Goal: Communication & Community: Answer question/provide support

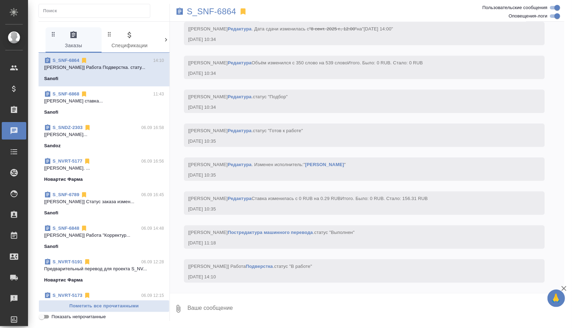
scroll to position [4876, 0]
click at [224, 13] on p "S_SNF-6864" at bounding box center [211, 11] width 49 height 7
click at [210, 13] on p "S_SNF-6864" at bounding box center [211, 11] width 49 height 7
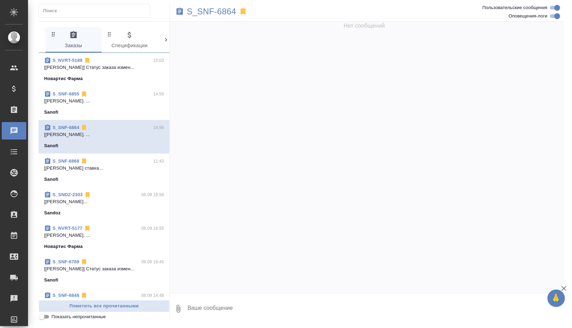
scroll to position [0, 0]
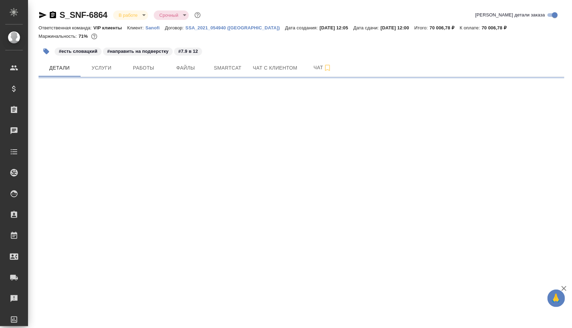
click at [150, 77] on div at bounding box center [300, 77] width 525 height 1
click at [149, 70] on span "Работы" at bounding box center [144, 68] width 34 height 9
select select "RU"
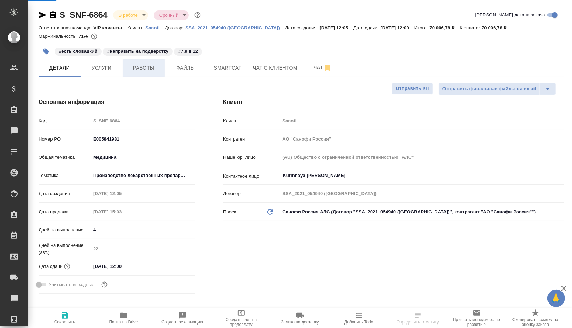
type textarea "x"
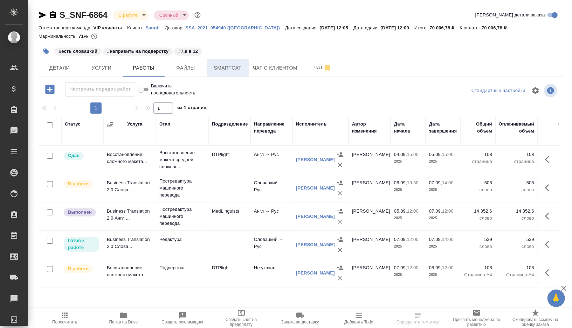
click at [235, 68] on span "Smartcat" at bounding box center [228, 68] width 34 height 9
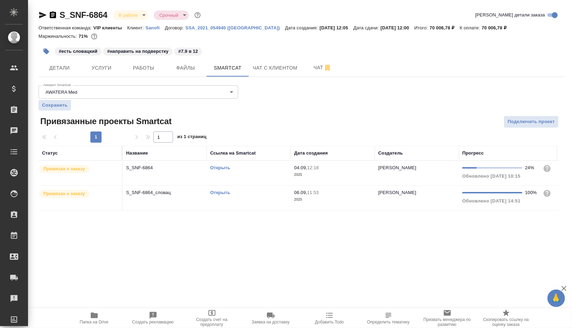
click at [220, 192] on link "Открыть" at bounding box center [220, 192] width 20 height 5
click at [145, 70] on span "Работы" at bounding box center [144, 68] width 34 height 9
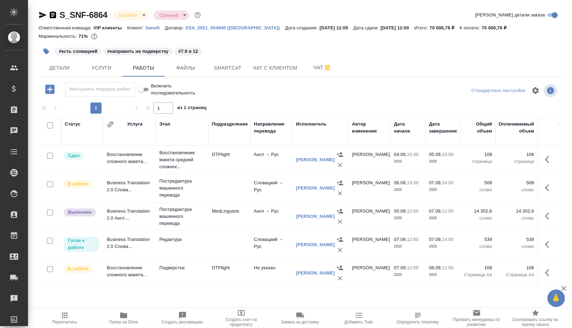
click at [549, 189] on icon "button" at bounding box center [549, 188] width 8 height 8
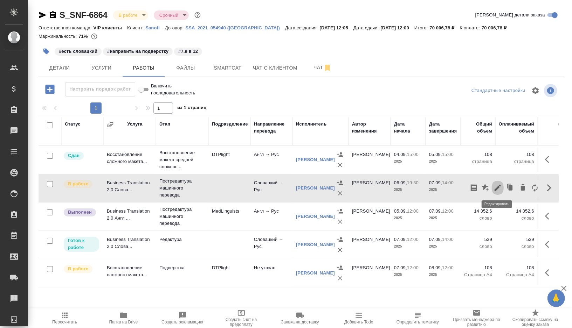
click at [499, 187] on icon "button" at bounding box center [497, 188] width 6 height 6
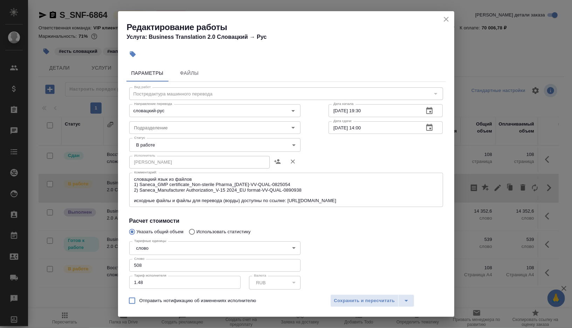
click at [280, 141] on body "🙏 .cls-1 fill:#fff; AWATERA Gorshkova Valentina Клиенты Спецификации Заказы 0 Ч…" at bounding box center [286, 164] width 572 height 328
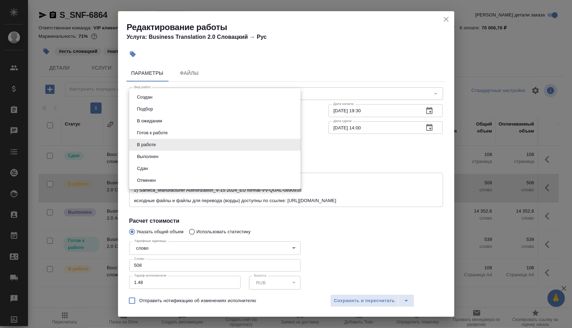
click at [162, 156] on li "Выполнен" at bounding box center [214, 157] width 171 height 12
type input "completed"
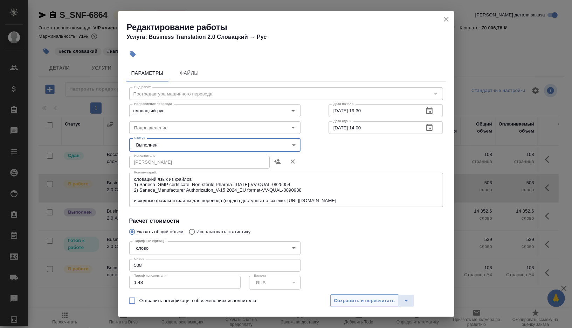
click at [350, 298] on span "Сохранить и пересчитать" at bounding box center [364, 301] width 61 height 8
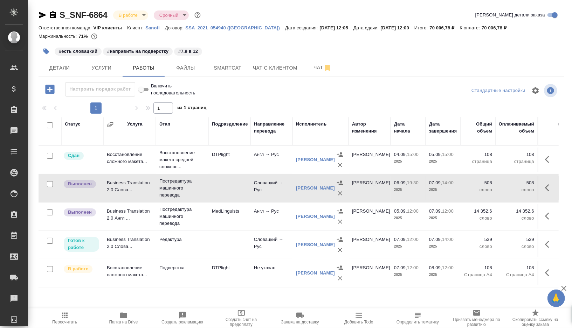
click at [48, 53] on icon "button" at bounding box center [46, 52] width 6 height 6
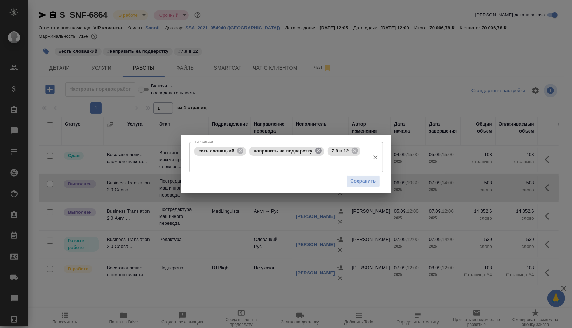
click at [316, 150] on icon at bounding box center [318, 151] width 6 height 6
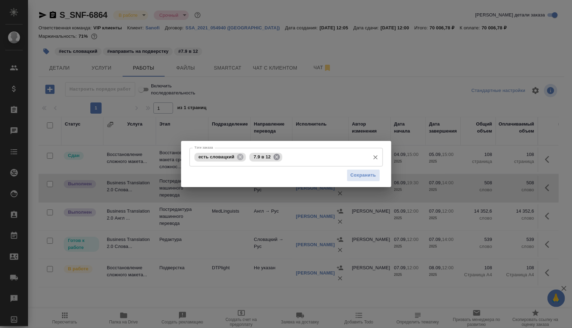
click at [275, 159] on icon at bounding box center [276, 157] width 6 height 6
click at [284, 159] on input "Тэги заказа" at bounding box center [325, 157] width 82 height 12
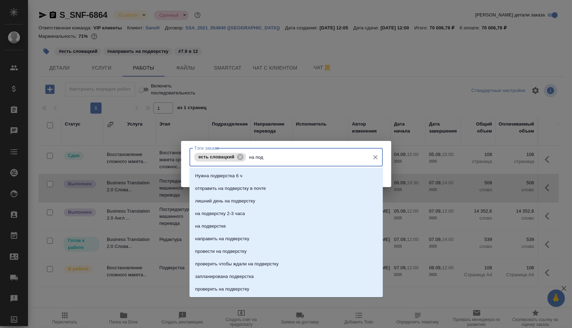
type input "на подв"
click at [238, 233] on li "направить на подверстку" at bounding box center [285, 239] width 193 height 13
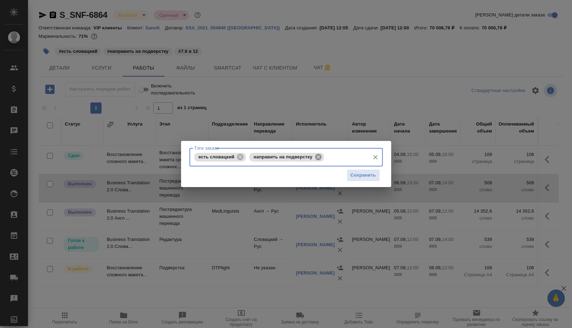
click at [320, 157] on icon at bounding box center [318, 157] width 8 height 8
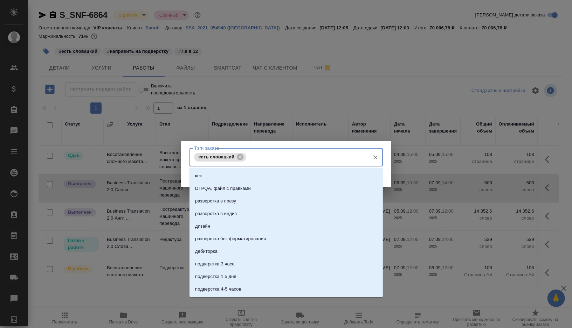
click at [320, 157] on input "Тэги заказа" at bounding box center [306, 157] width 118 height 12
type input "на подв"
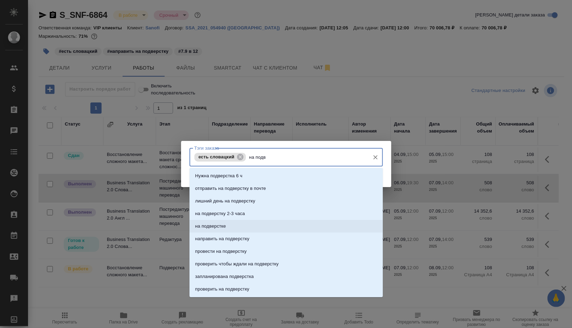
click at [256, 220] on li "на подверстке" at bounding box center [285, 226] width 193 height 13
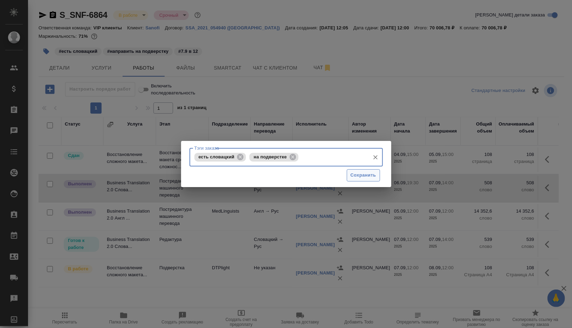
click at [360, 177] on span "Сохранить" at bounding box center [363, 175] width 26 height 8
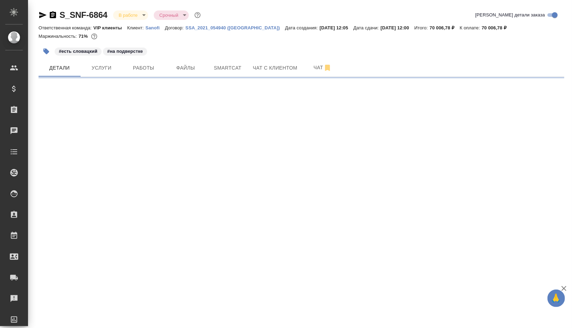
select select "RU"
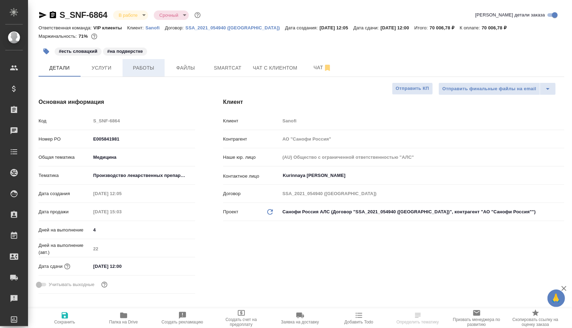
click at [144, 66] on span "Работы" at bounding box center [144, 68] width 34 height 9
type textarea "x"
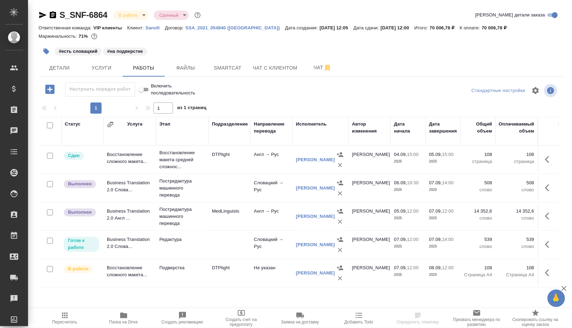
click at [544, 243] on button "button" at bounding box center [548, 244] width 17 height 17
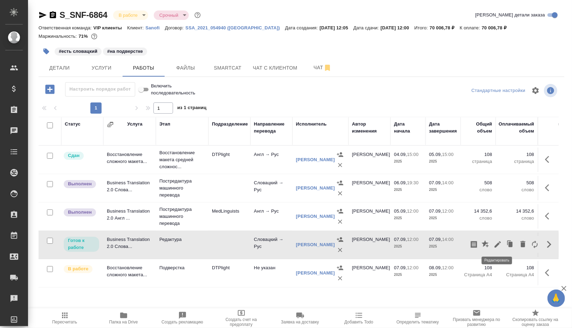
click at [496, 243] on icon "button" at bounding box center [497, 244] width 8 height 8
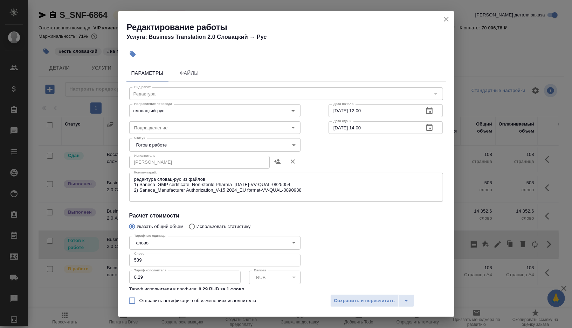
click at [286, 142] on body "🙏 .cls-1 fill:#fff; AWATERA Gorshkova Valentina Клиенты Спецификации Заказы 0 Ч…" at bounding box center [286, 164] width 572 height 328
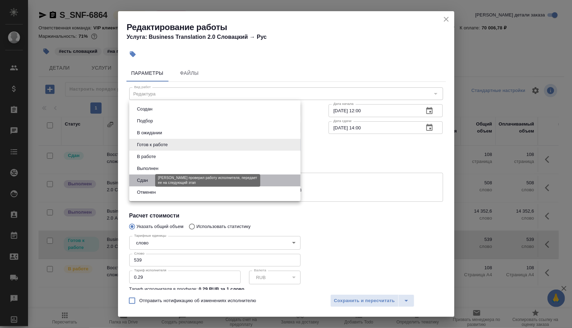
click at [145, 179] on button "Сдан" at bounding box center [142, 181] width 15 height 8
type input "closed"
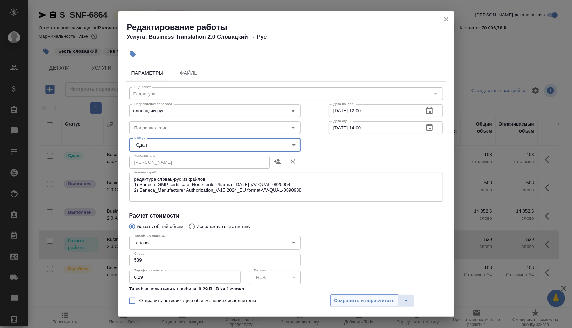
click at [343, 301] on span "Сохранить и пересчитать" at bounding box center [364, 301] width 61 height 8
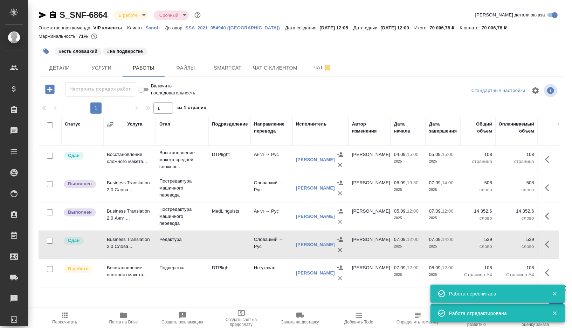
click at [190, 280] on td "Подверстка" at bounding box center [182, 273] width 52 height 24
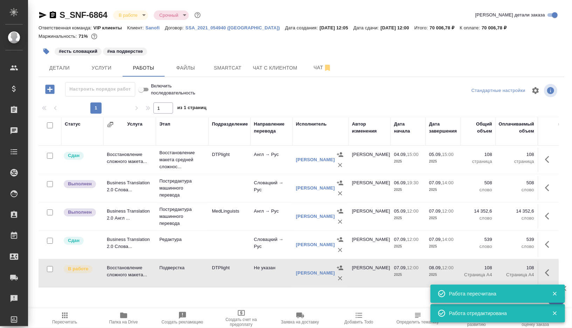
click at [190, 280] on td "Подверстка" at bounding box center [182, 273] width 52 height 24
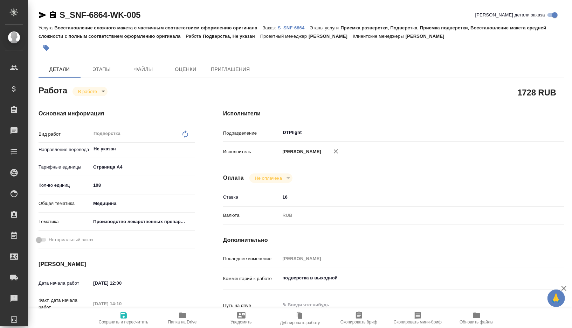
type textarea "x"
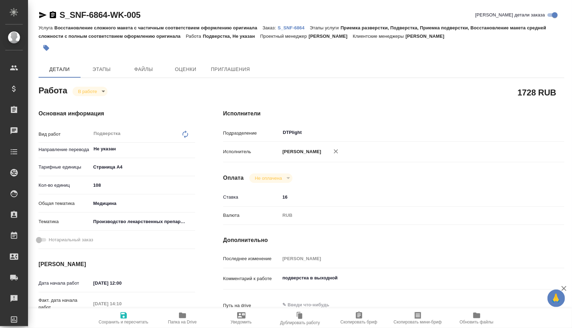
type textarea "x"
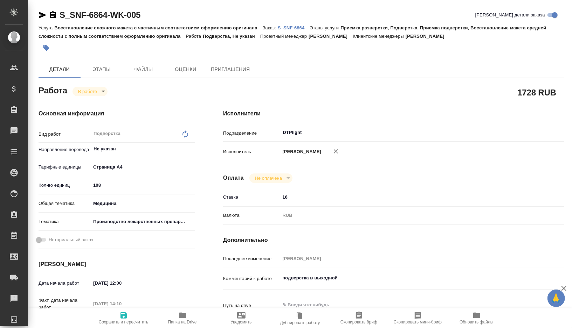
type textarea "x"
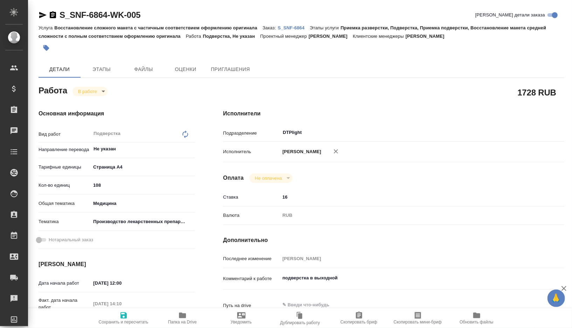
click at [179, 323] on span "Папка на Drive" at bounding box center [182, 322] width 29 height 5
type textarea "x"
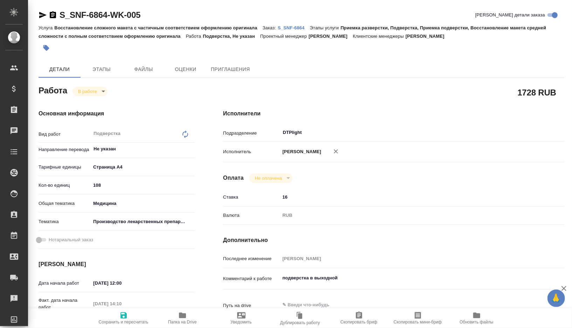
type textarea "x"
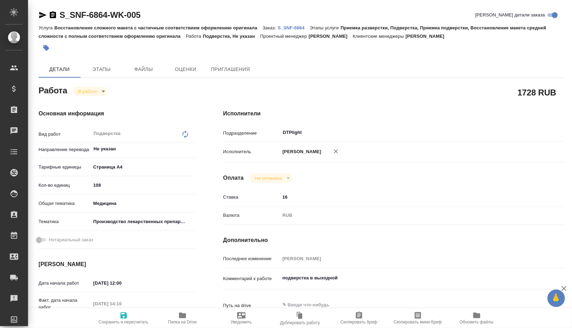
type textarea "x"
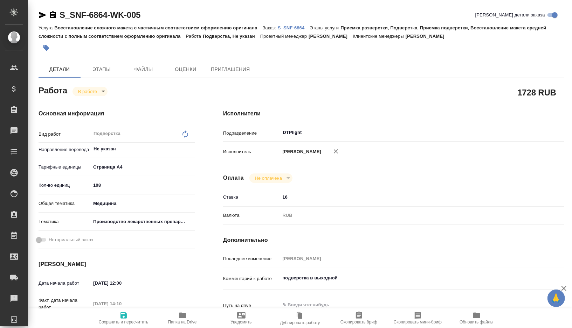
type textarea "x"
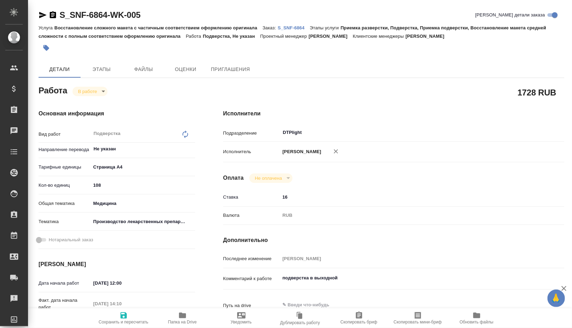
type textarea "x"
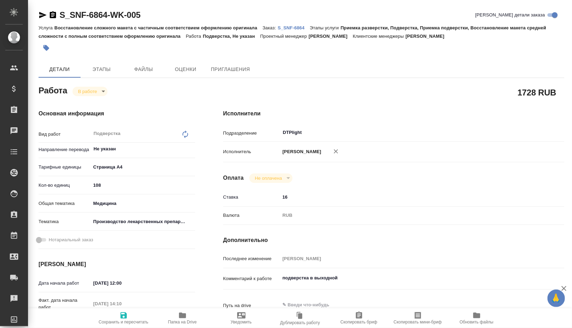
type textarea "x"
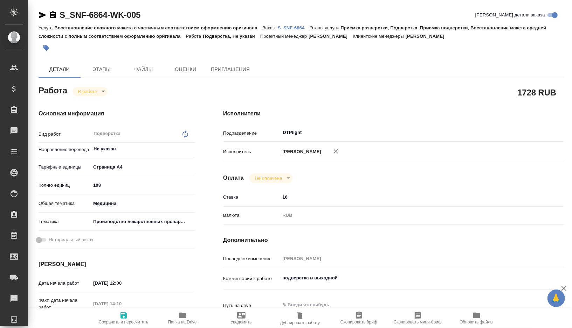
type textarea "x"
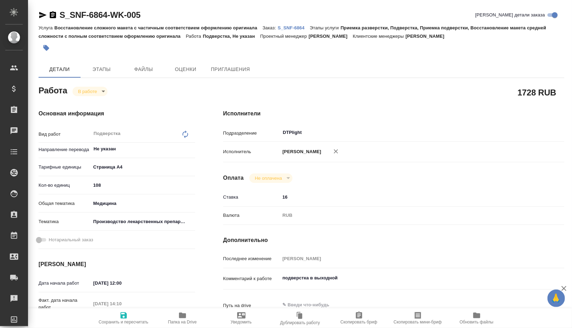
type textarea "x"
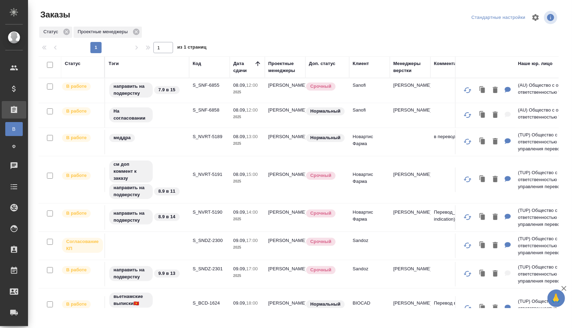
click at [187, 92] on td "направить на подверстку 7.9 в 15" at bounding box center [147, 90] width 84 height 24
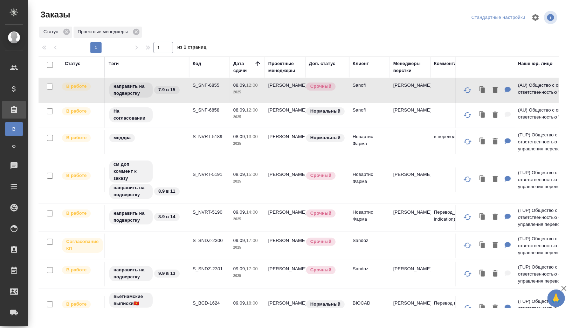
click at [177, 148] on td "меддра" at bounding box center [147, 142] width 84 height 24
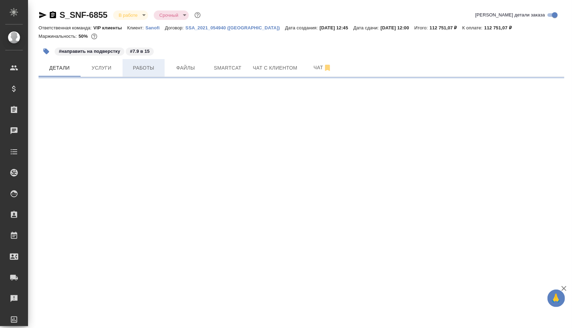
select select "RU"
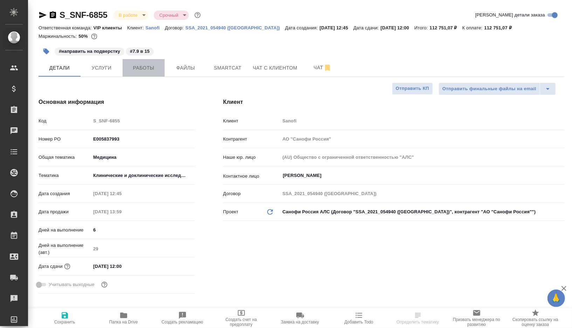
click at [146, 70] on span "Работы" at bounding box center [144, 68] width 34 height 9
type textarea "x"
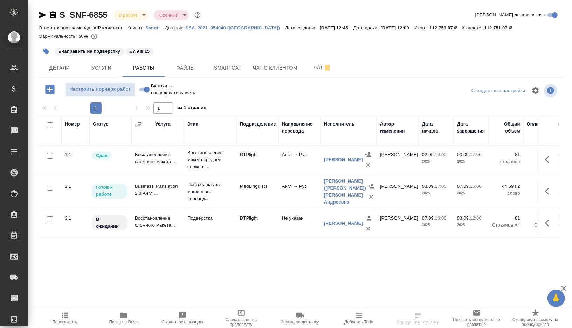
click at [270, 203] on td "MedLinguists" at bounding box center [257, 192] width 42 height 24
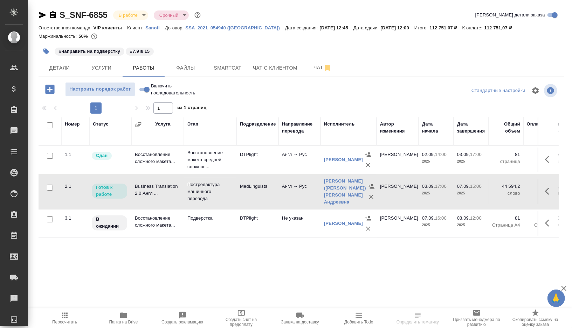
click at [270, 203] on td "MedLinguists" at bounding box center [257, 192] width 42 height 24
click at [195, 226] on td "Подверстка" at bounding box center [210, 223] width 52 height 24
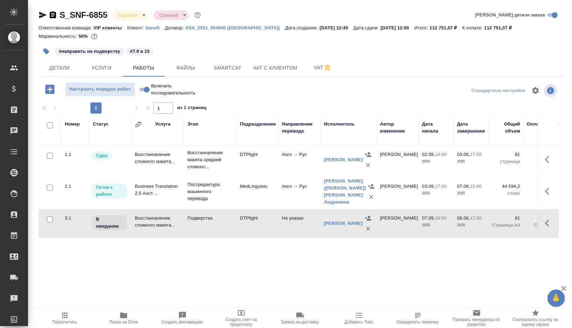
click at [195, 226] on td "Подверстка" at bounding box center [210, 223] width 52 height 24
click at [144, 88] on input "Включить последовательность" at bounding box center [146, 89] width 25 height 8
checkbox input "true"
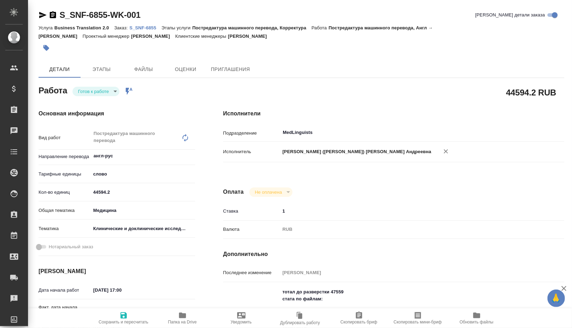
type textarea "x"
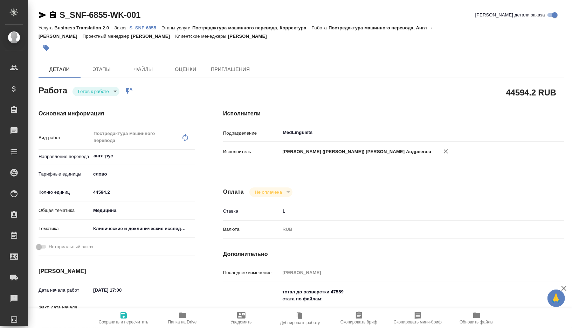
type textarea "x"
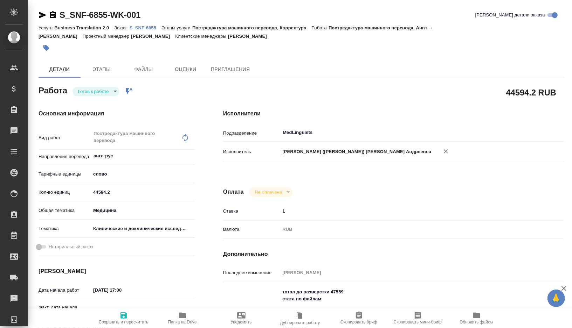
type textarea "x"
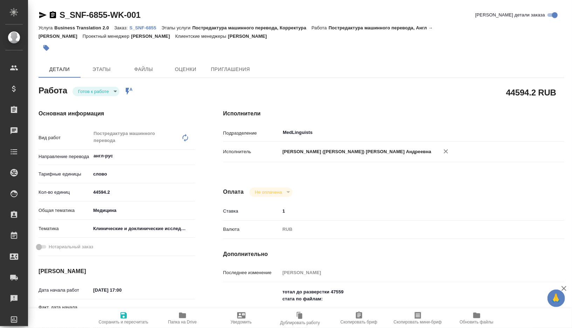
type textarea "x"
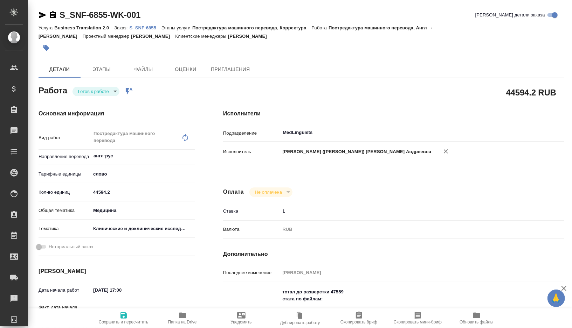
click at [117, 92] on body "🙏 .cls-1 fill:#fff; AWATERA Gorshkova Valentina Клиенты Спецификации Заказы Чат…" at bounding box center [286, 164] width 572 height 328
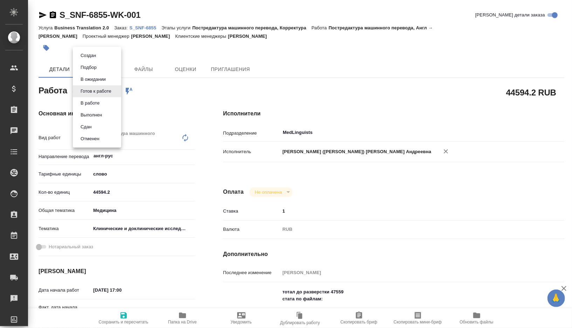
type textarea "x"
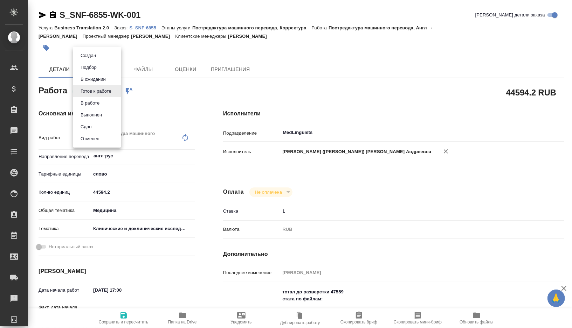
type textarea "x"
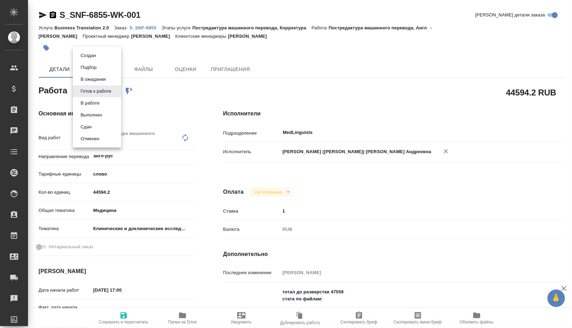
type textarea "x"
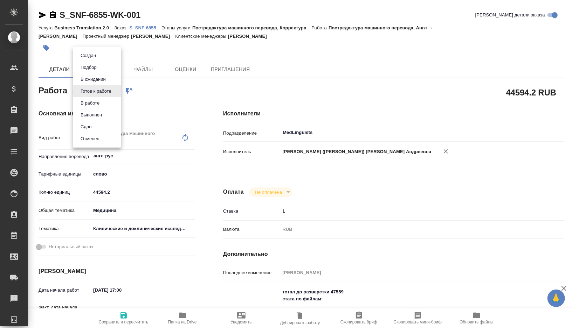
click at [110, 107] on li "В работе" at bounding box center [97, 103] width 48 height 12
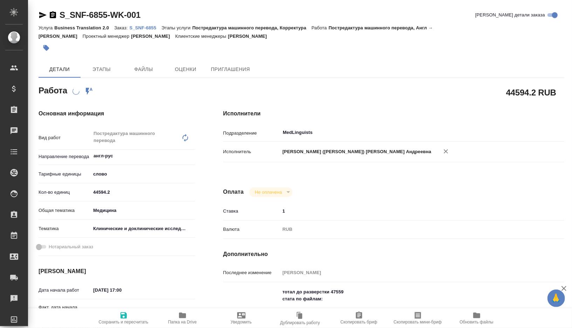
type textarea "x"
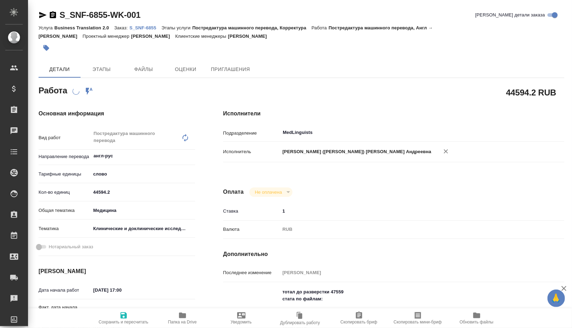
click at [123, 311] on icon "button" at bounding box center [123, 315] width 8 height 8
type textarea "x"
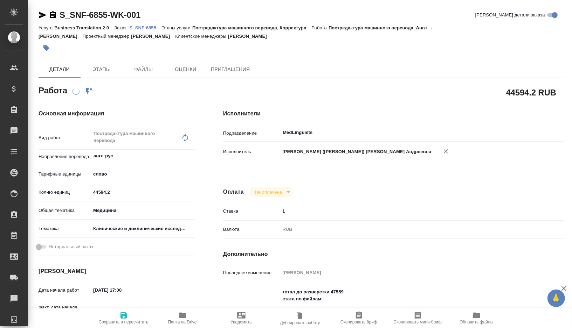
type textarea "x"
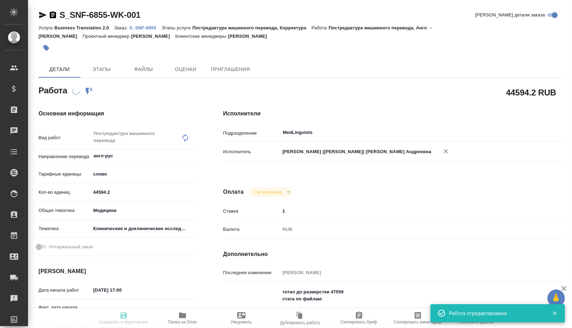
type textarea "x"
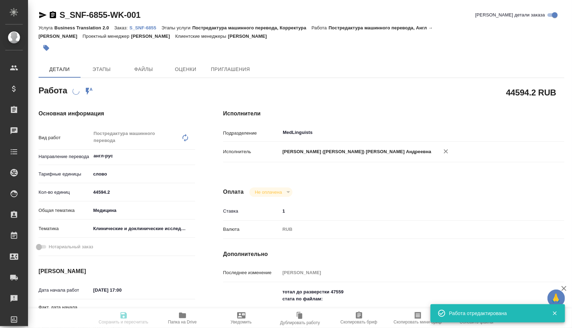
type textarea "x"
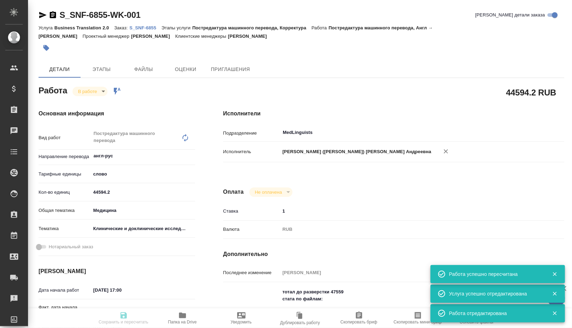
type textarea "x"
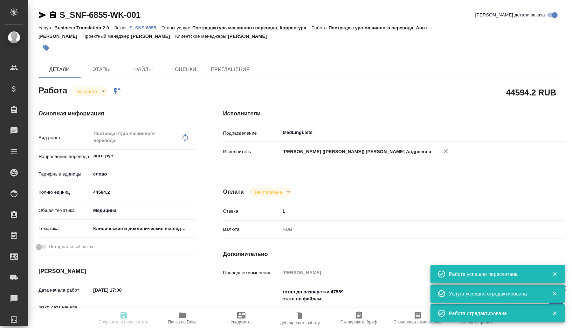
type textarea "x"
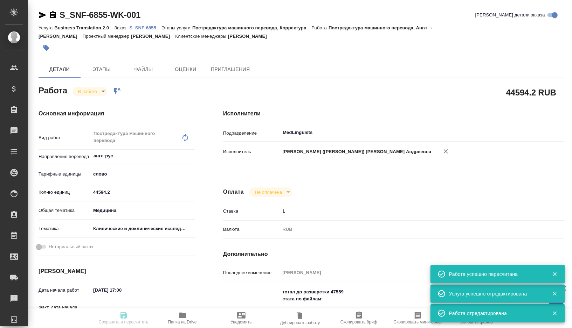
type input "inProgress"
type textarea "Постредактура машинного перевода"
type textarea "x"
type input "англ-рус"
type input "5a8b1489cc6b4906c91bfd90"
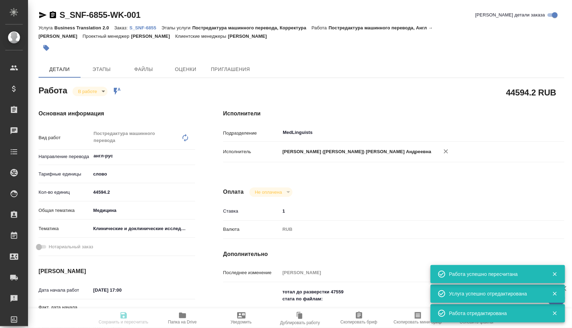
type input "44594.2"
type input "med"
type input "5a8b8b956a9677013d343d9e"
type input "03.09.2025 17:00"
type input "07.09.2025 14:58"
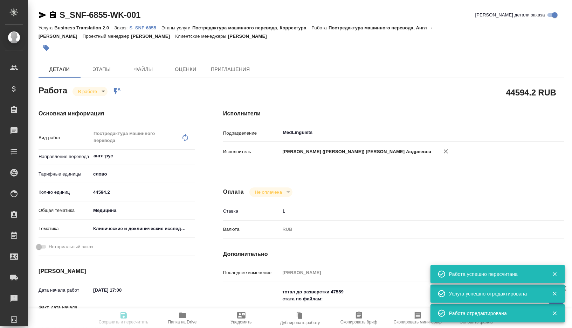
type input "07.09.2025 15:00"
type input "08.09.2025 12:00"
type input "MedLinguists"
type input "notPayed"
type input "1"
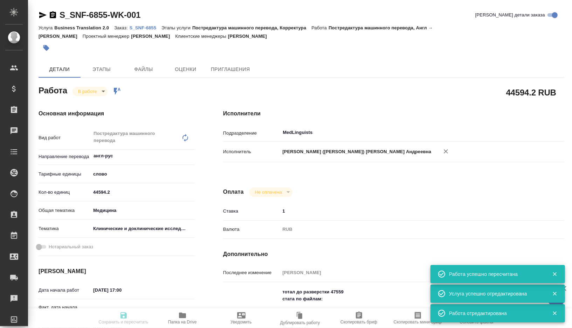
type input "RUB"
type input "[PERSON_NAME]"
type textarea "тотал до разверстки 47559 стата по файлам: 1) Hall CB эфф 8018.5 тотал 8279 2) …"
type textarea "x"
type textarea "/Clients/Sanofi/Orders/S_SNF-6855/Translated/S_SNF-6855-WK-001"
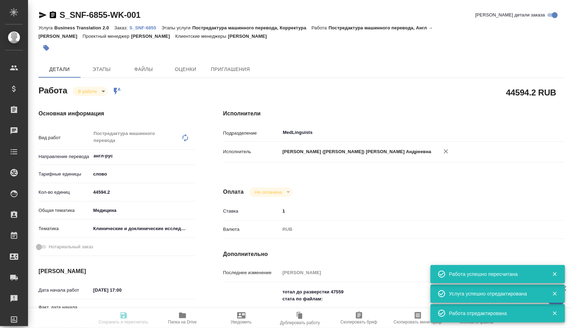
type textarea "x"
type input "S_SNF-6855"
type input "E005837993"
type input "Business Translation 2.0"
type input "Постредактура машинного перевода, Корректура"
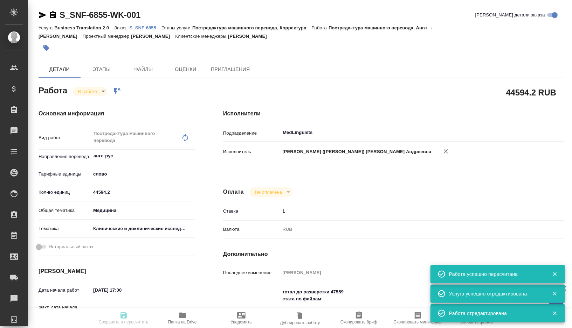
type input "Сайдашева Диляра"
type input "Оксютович Ирина"
type input "/Clients/Sanofi/Orders/S_SNF-6855"
type textarea "x"
type textarea "список литры не переводим"
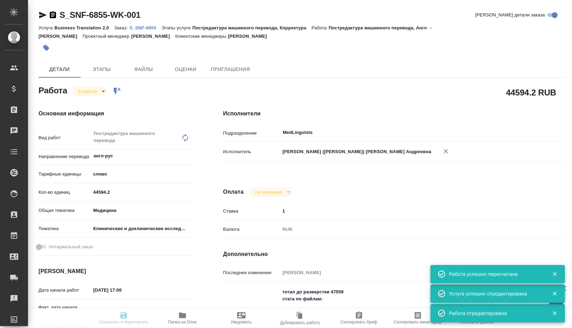
type textarea "x"
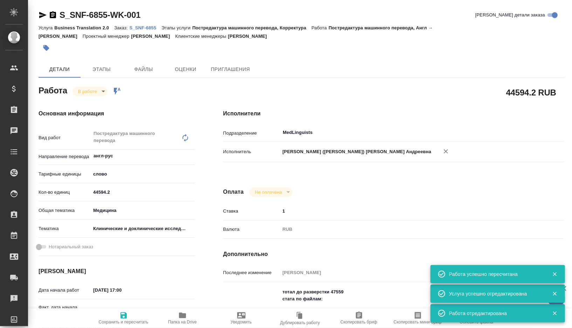
type textarea "x"
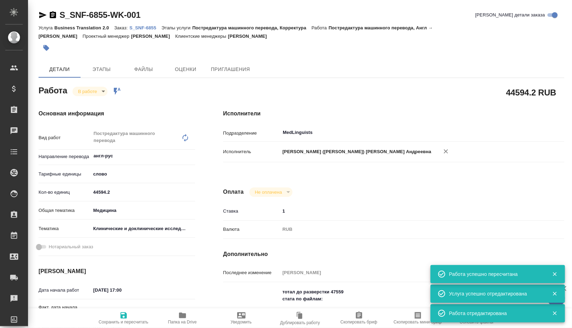
type textarea "x"
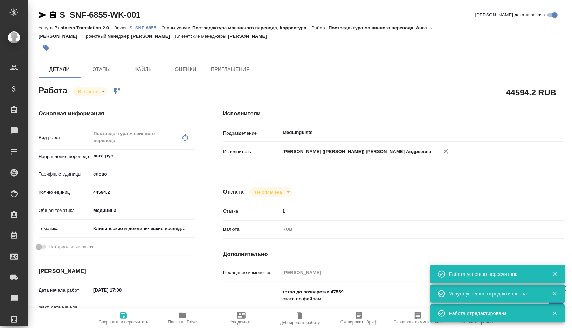
type textarea "x"
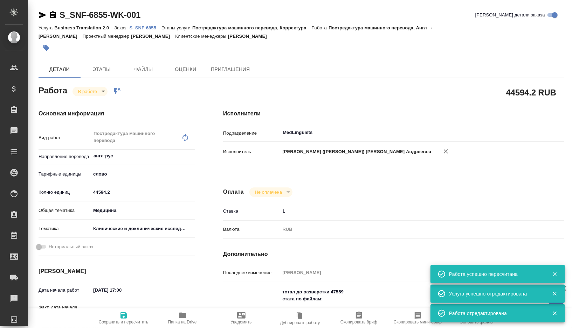
type textarea "x"
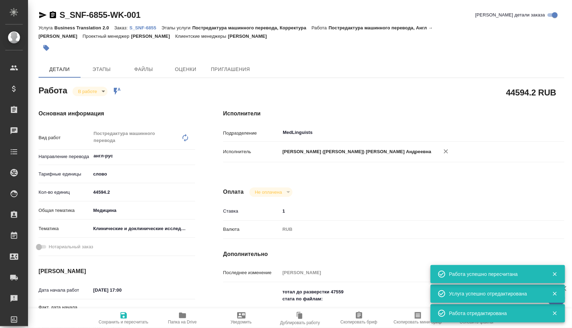
type textarea "x"
click at [177, 317] on span "Папка на Drive" at bounding box center [182, 317] width 50 height 13
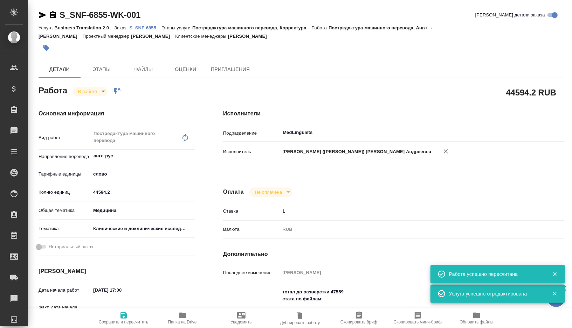
type textarea "x"
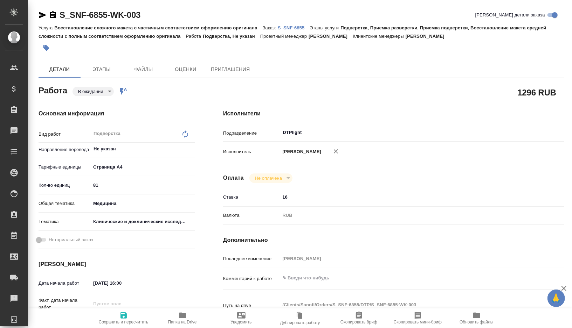
type textarea "x"
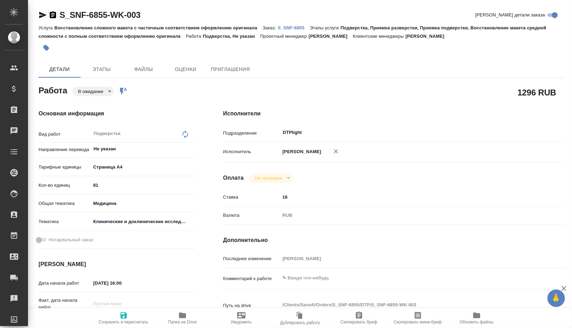
type textarea "x"
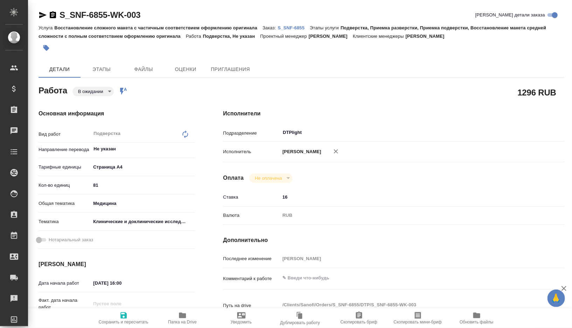
type textarea "x"
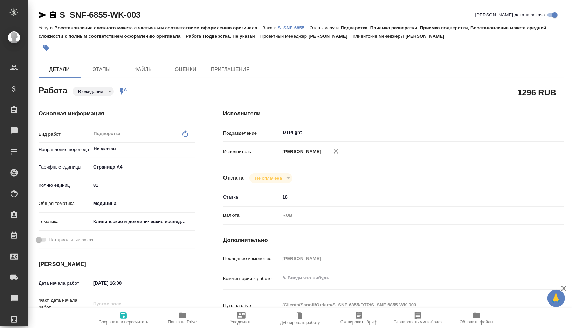
type textarea "x"
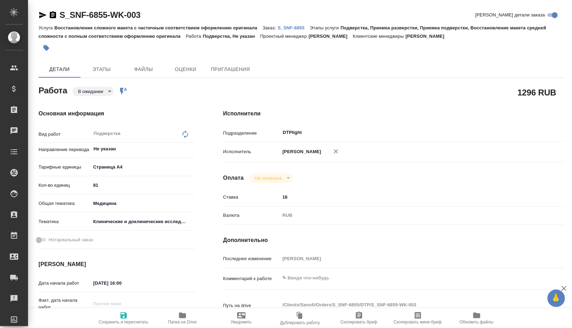
type textarea "x"
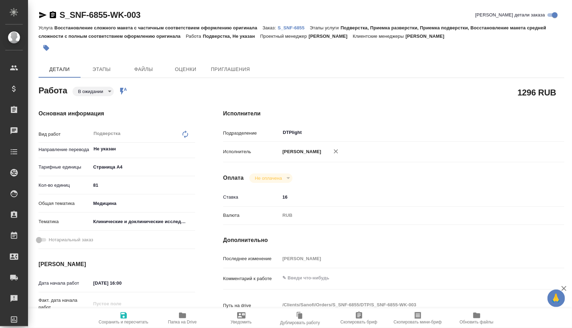
click at [172, 315] on span "Папка на Drive" at bounding box center [182, 317] width 50 height 13
type textarea "x"
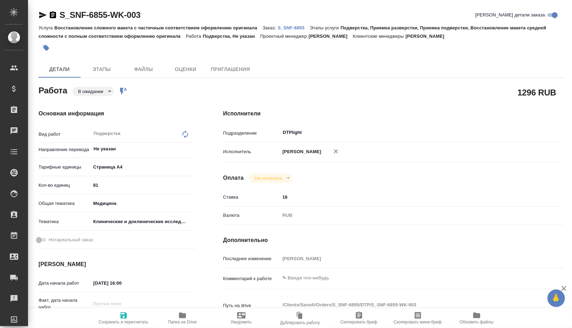
type textarea "x"
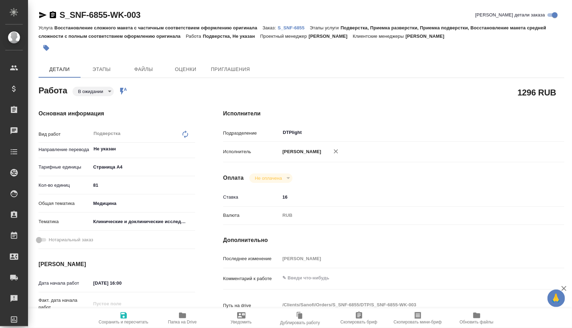
type textarea "x"
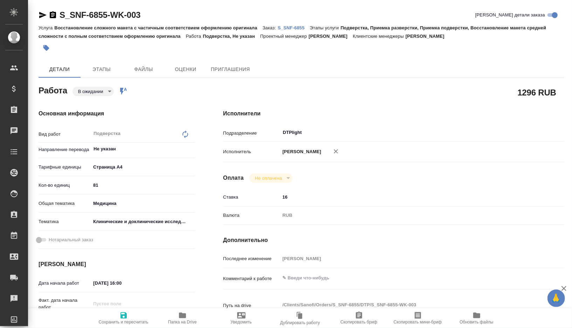
type textarea "x"
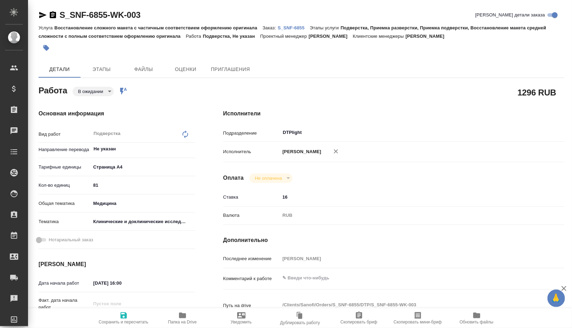
type textarea "x"
click at [101, 91] on body "🙏 .cls-1 fill:#fff; AWATERA Gorshkova Valentina Клиенты Спецификации Заказы 0 Ч…" at bounding box center [286, 164] width 572 height 328
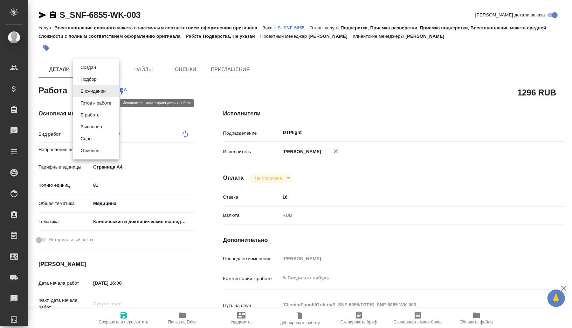
click at [100, 105] on button "Готов к работе" at bounding box center [95, 103] width 35 height 8
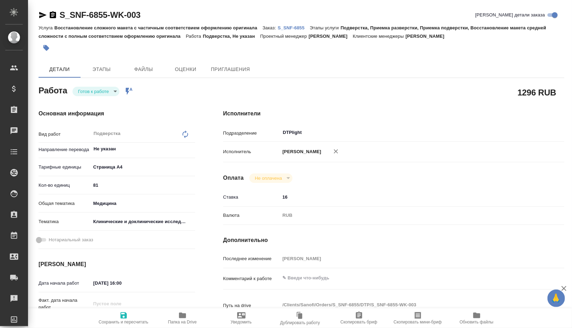
type textarea "x"
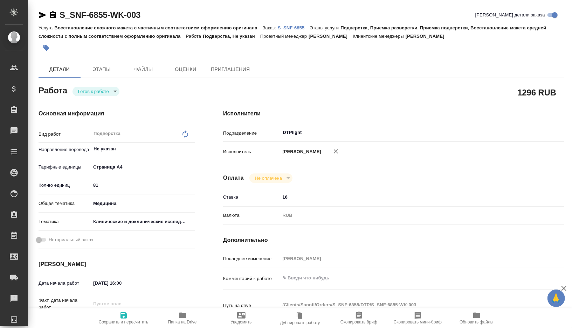
type textarea "x"
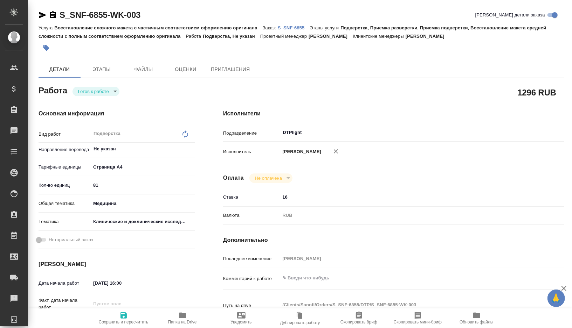
type textarea "x"
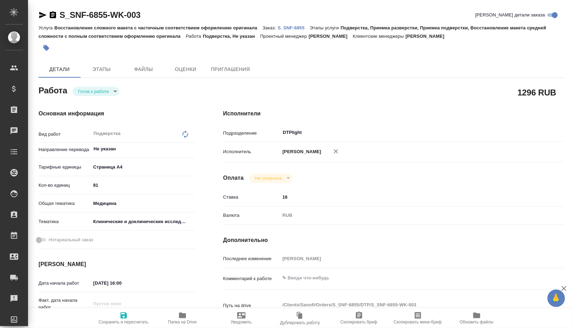
type textarea "x"
click at [313, 284] on textarea at bounding box center [408, 278] width 256 height 12
type textarea "x"
type textarea "п"
type textarea "x"
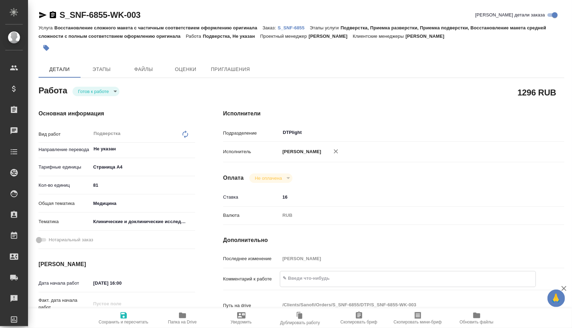
type textarea "x"
type textarea "пе"
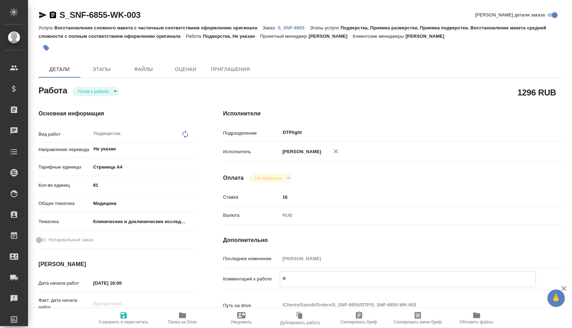
type textarea "x"
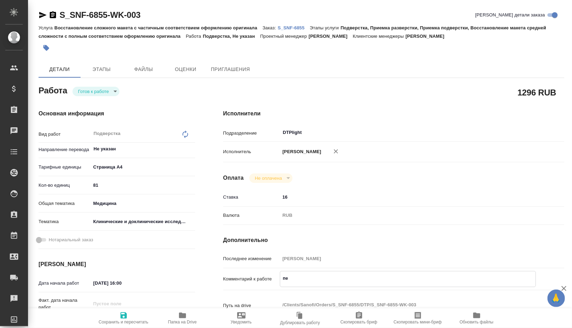
type textarea "пер"
type textarea "x"
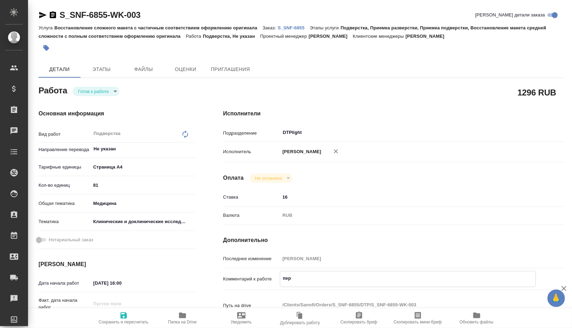
type textarea "x"
type textarea "перв"
type textarea "x"
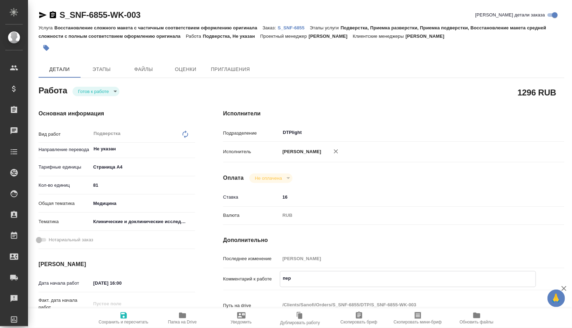
type textarea "x"
type textarea "первы"
type textarea "x"
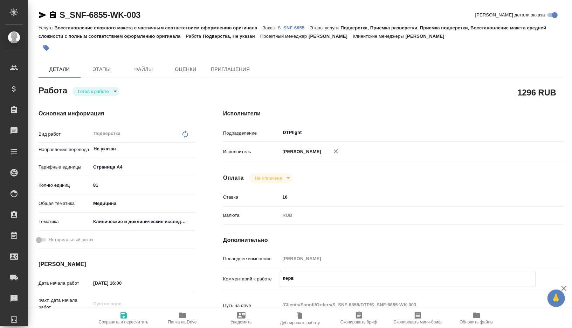
type textarea "x"
type textarea "первые"
type textarea "x"
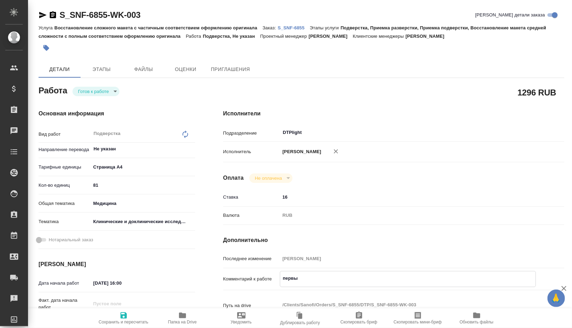
type textarea "x"
type textarea "первые"
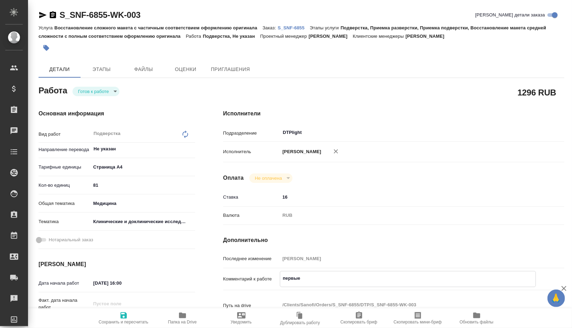
type textarea "x"
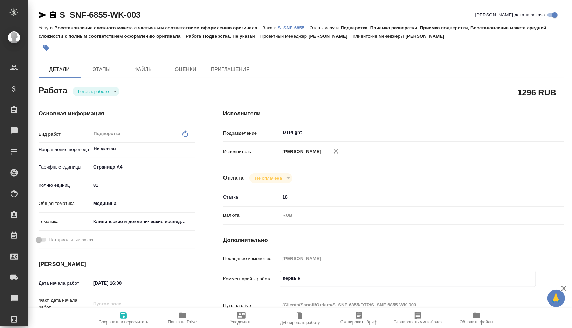
type textarea "первые 5"
type textarea "x"
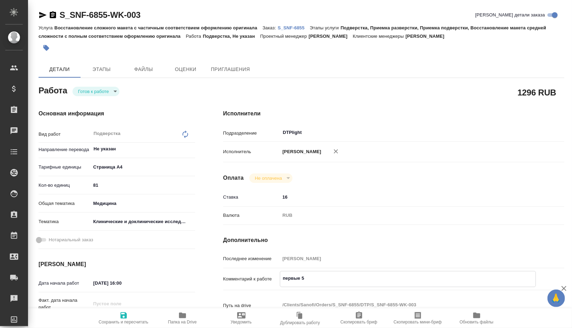
type textarea "x"
type textarea "первые 5"
type textarea "x"
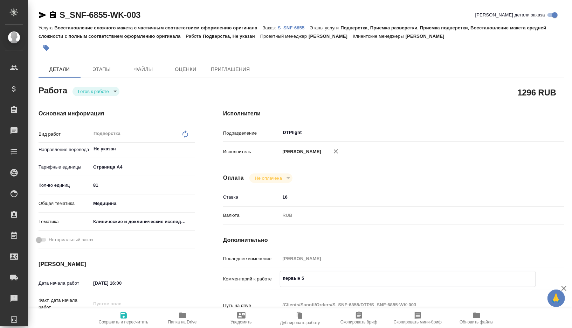
type textarea "x"
type textarea "первые 5 ф"
type textarea "x"
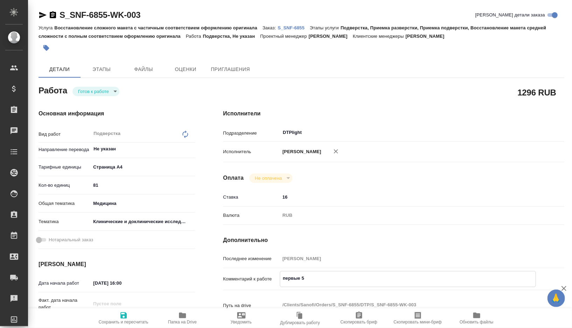
type textarea "x"
type textarea "первые 5 фа"
type textarea "x"
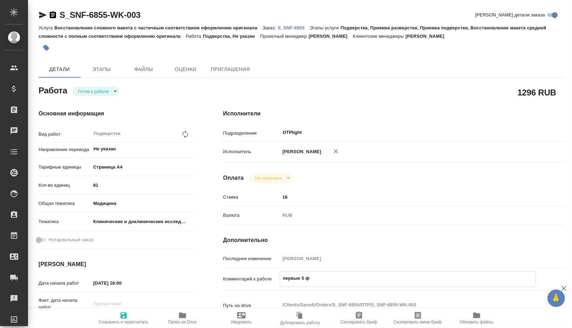
type textarea "x"
type textarea "первые 5 фай"
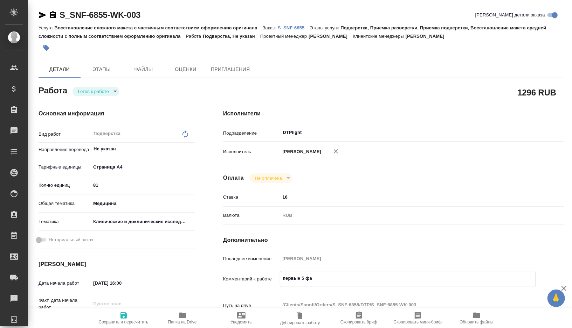
type textarea "x"
type textarea "первые 5 файл"
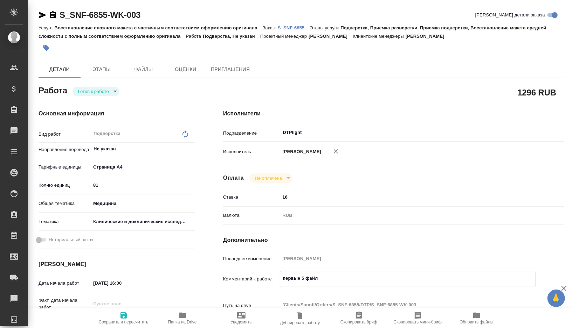
type textarea "x"
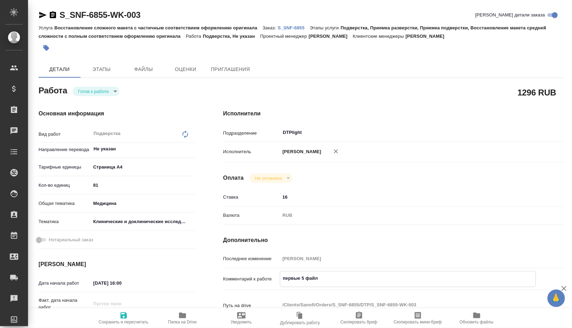
type textarea "x"
type textarea "первые 5 файло"
type textarea "x"
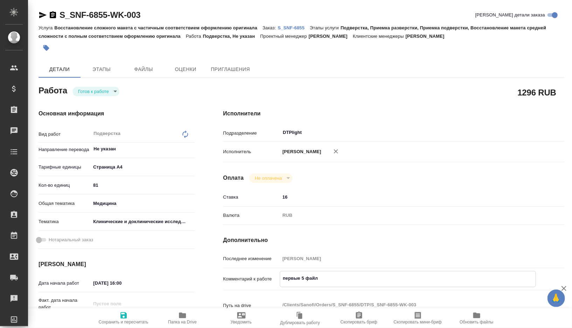
type textarea "x"
type textarea "первые 5 файлов"
type textarea "x"
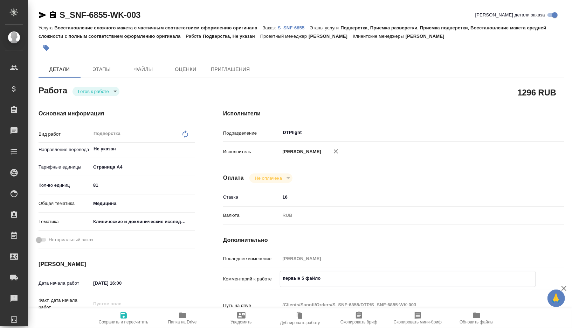
type textarea "x"
type textarea "первые 5 файлов"
type textarea "x"
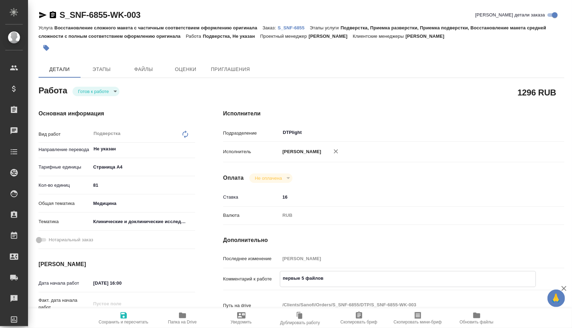
type textarea "x"
type textarea "первые 5 файлов в"
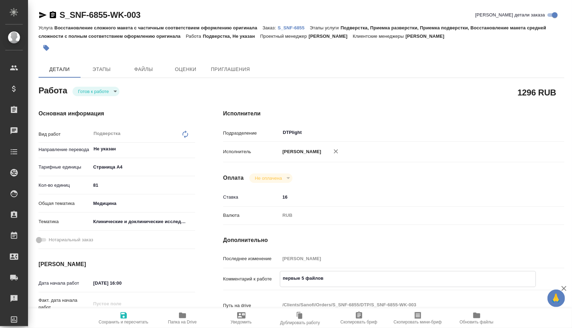
type textarea "x"
type textarea "первые 5 файлов в"
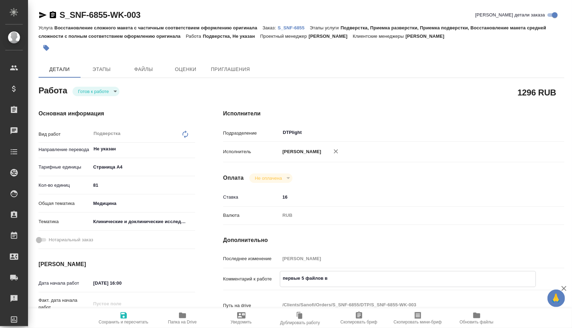
type textarea "x"
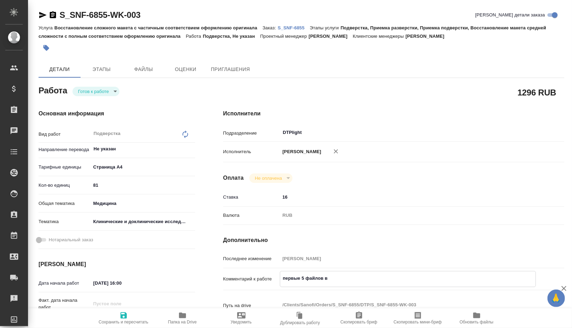
type textarea "x"
type textarea "первые 5 файлов в п"
type textarea "x"
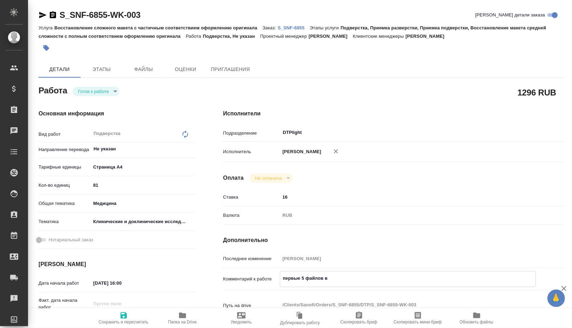
type textarea "x"
type textarea "первые 5 файлов в па"
type textarea "x"
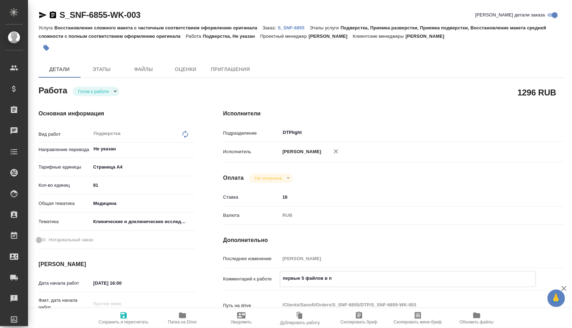
type textarea "x"
type textarea "первые 5 файлов в пап"
type textarea "x"
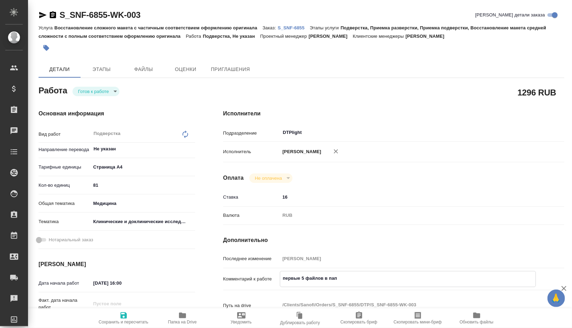
type textarea "x"
type textarea "первые 5 файлов в папп"
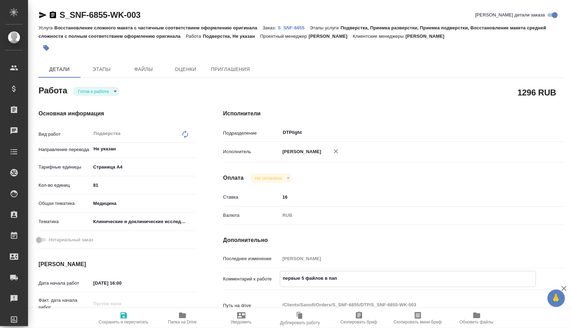
type textarea "x"
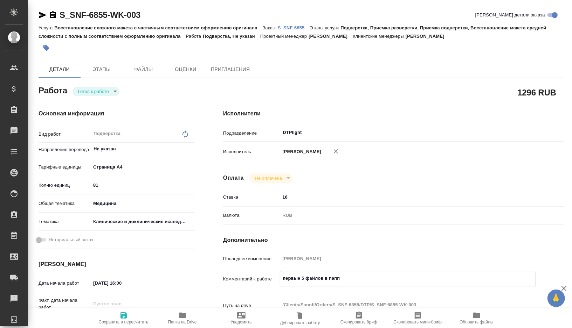
type textarea "первые 5 файлов в паппк"
type textarea "x"
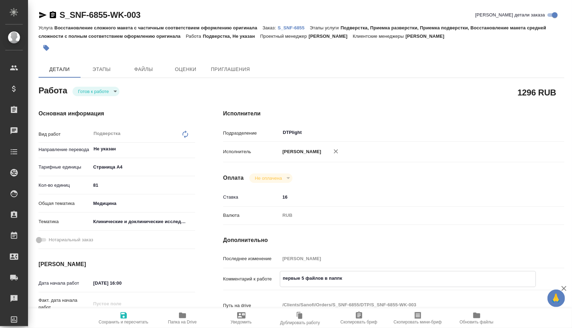
type textarea "x"
click at [126, 323] on span "Сохранить и пересчитать" at bounding box center [124, 322] width 50 height 5
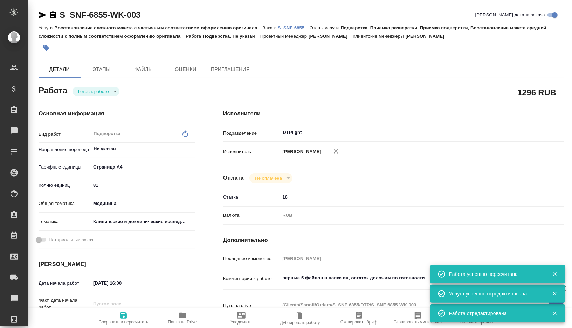
click at [42, 15] on icon "button" at bounding box center [42, 15] width 7 height 6
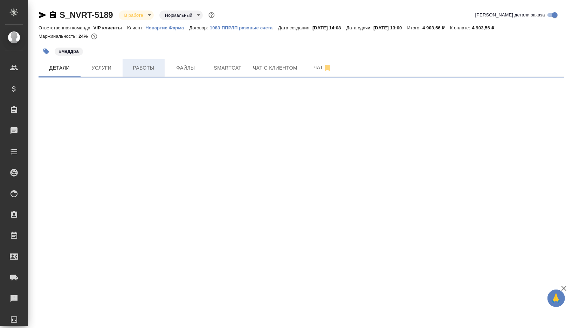
select select "RU"
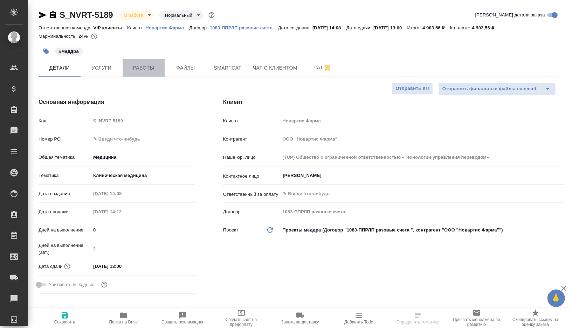
click at [146, 75] on button "Работы" at bounding box center [143, 67] width 42 height 17
type textarea "x"
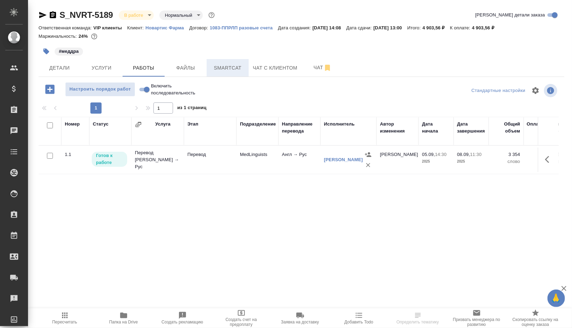
click at [220, 69] on span "Smartcat" at bounding box center [228, 68] width 34 height 9
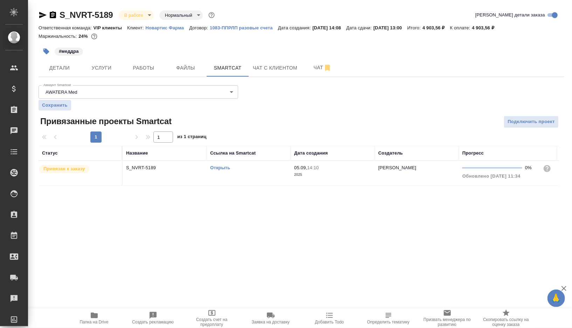
click at [223, 167] on link "Открыть" at bounding box center [220, 167] width 20 height 5
click at [149, 66] on span "Работы" at bounding box center [144, 68] width 34 height 9
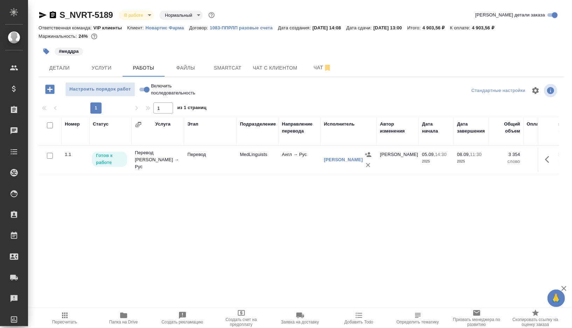
click at [218, 164] on td "Перевод" at bounding box center [210, 160] width 52 height 24
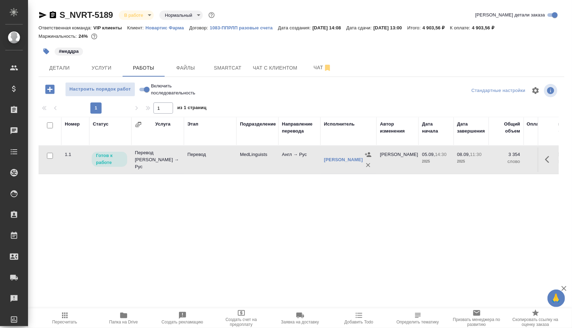
click at [218, 164] on td "Перевод" at bounding box center [210, 160] width 52 height 24
click at [313, 66] on span "Чат" at bounding box center [323, 67] width 34 height 9
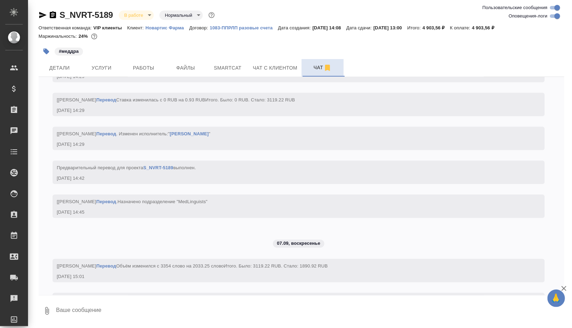
scroll to position [1283, 0]
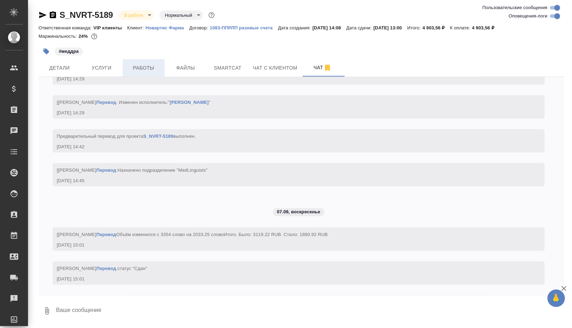
click at [149, 61] on button "Работы" at bounding box center [143, 67] width 42 height 17
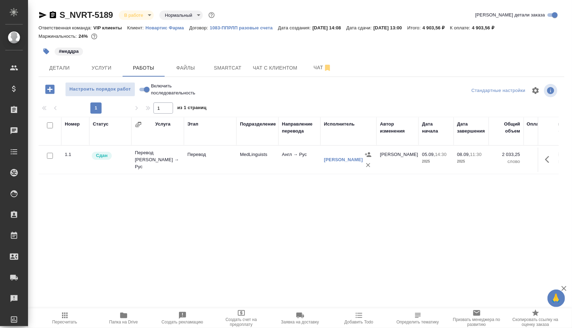
click at [70, 313] on span "Пересчитать" at bounding box center [65, 317] width 50 height 13
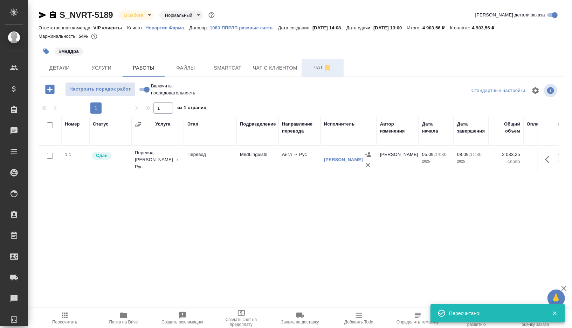
click at [317, 66] on span "Чат" at bounding box center [323, 67] width 34 height 9
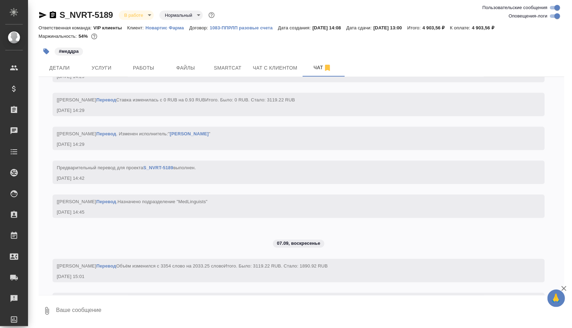
scroll to position [1283, 0]
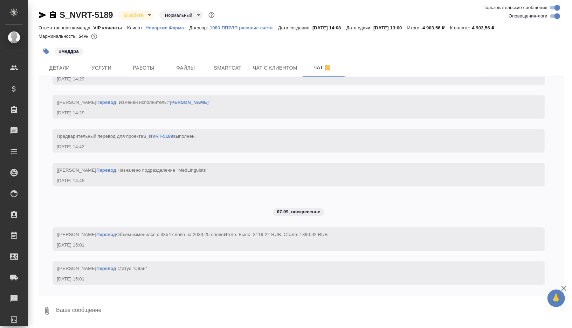
click at [93, 308] on textarea at bounding box center [309, 311] width 509 height 24
type textarea """
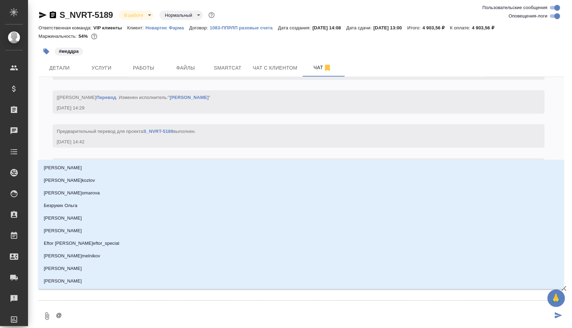
type textarea "@к"
type input "к"
type textarea "@ка"
type input "ка"
type textarea "@каб"
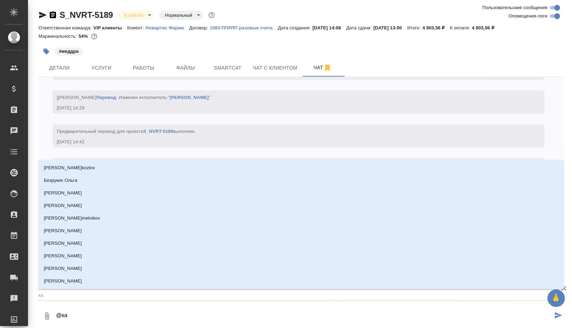
type input "каб"
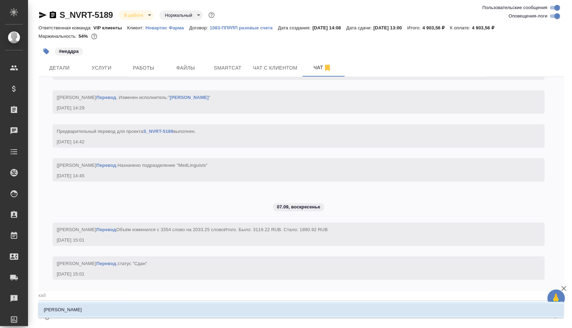
type textarea "@каба"
type input "каба"
type textarea "@кабар"
type input "кабар"
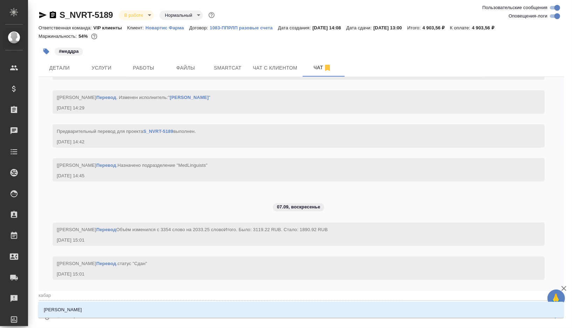
click at [110, 308] on li "[PERSON_NAME]" at bounding box center [300, 310] width 525 height 13
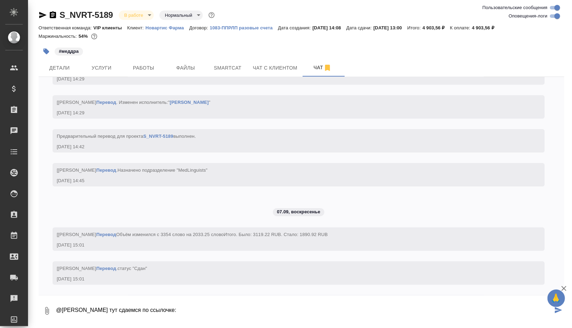
paste textarea "[URL][DOMAIN_NAME]"
type textarea "@[PERSON_NAME] тут сдаемся по ссылочке: [URL][DOMAIN_NAME]"
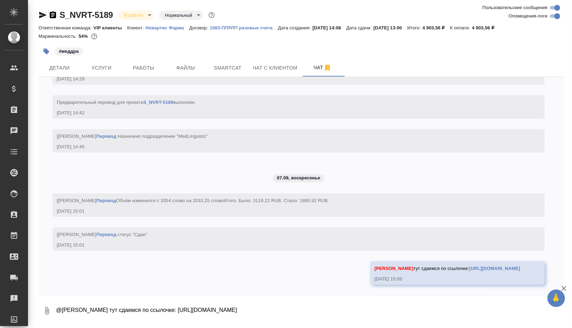
scroll to position [1324, 0]
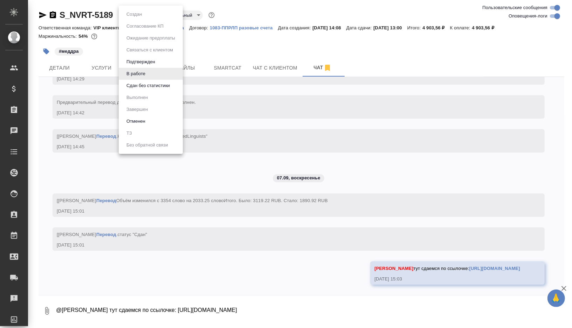
click at [146, 14] on body "🙏 .cls-1 fill:#fff; AWATERA [PERSON_NAME] Спецификации Заказы 0 Чаты Todo Проек…" at bounding box center [286, 164] width 572 height 328
click at [136, 88] on button "Сдан без статистики" at bounding box center [148, 86] width 48 height 8
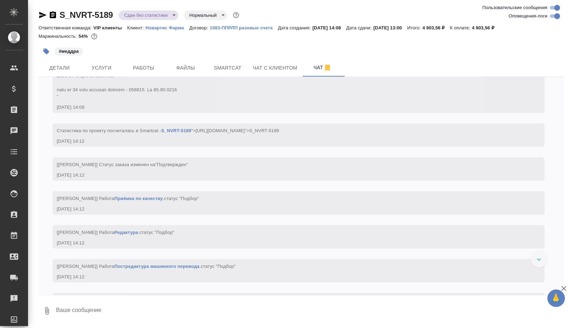
click at [170, 18] on body "🙏 .cls-1 fill:#fff; AWATERA [PERSON_NAME] Спецификации Заказы 0 Чаты Todo Проек…" at bounding box center [286, 164] width 572 height 328
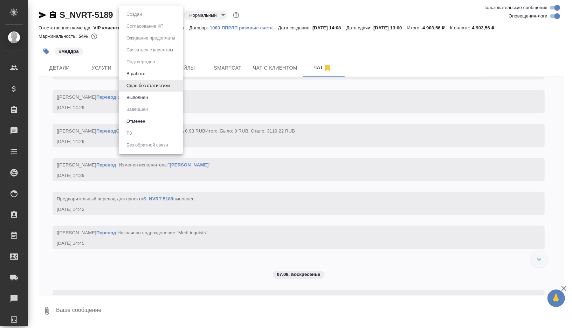
scroll to position [1358, 0]
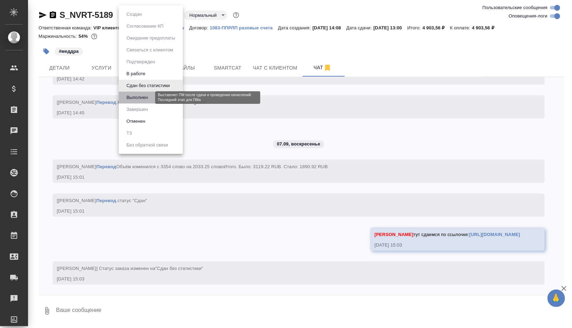
click at [145, 100] on button "Выполнен" at bounding box center [137, 98] width 26 height 8
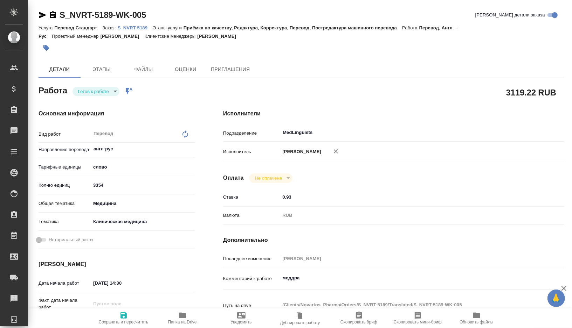
type textarea "x"
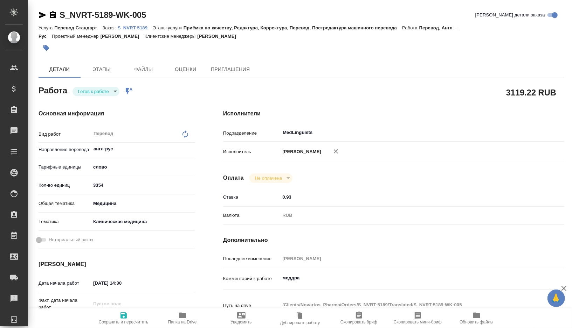
type textarea "x"
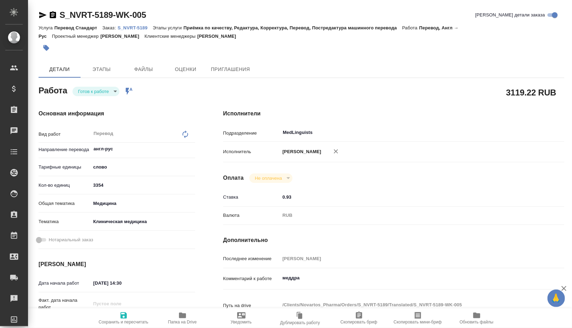
type textarea "x"
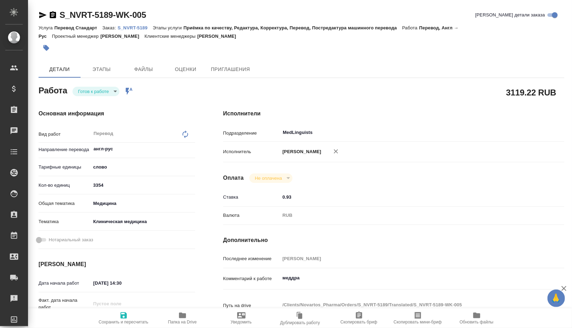
type textarea "x"
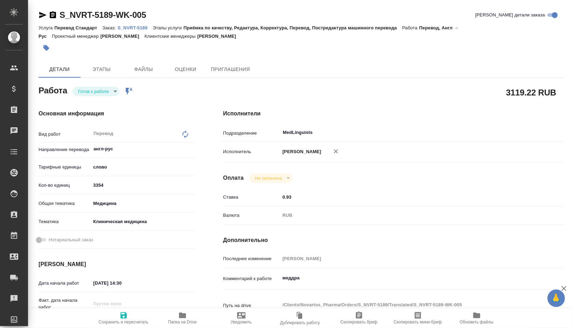
type textarea "x"
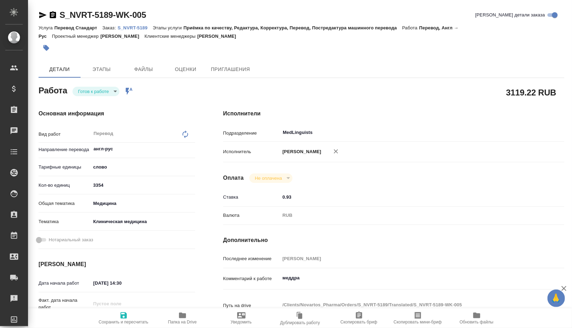
type textarea "x"
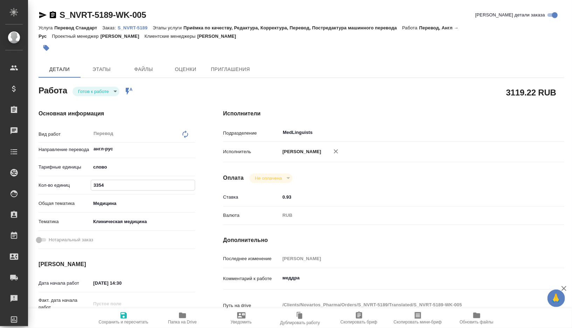
type textarea "x"
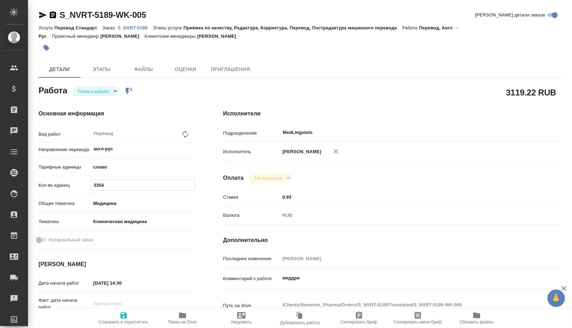
type textarea "x"
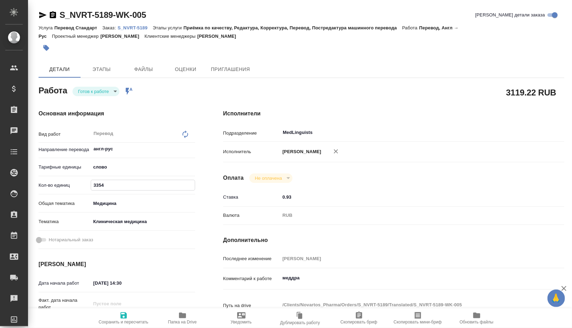
drag, startPoint x: 116, startPoint y: 188, endPoint x: 82, endPoint y: 188, distance: 33.9
click at [82, 188] on div "Кол-во единиц 3354" at bounding box center [116, 185] width 156 height 12
type textarea "x"
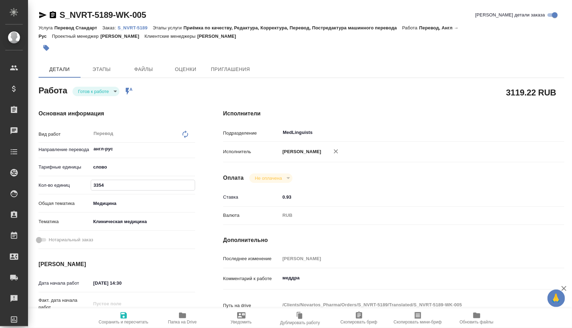
type textarea "x"
paste input "2033.25"
type textarea "x"
type input "2033.25"
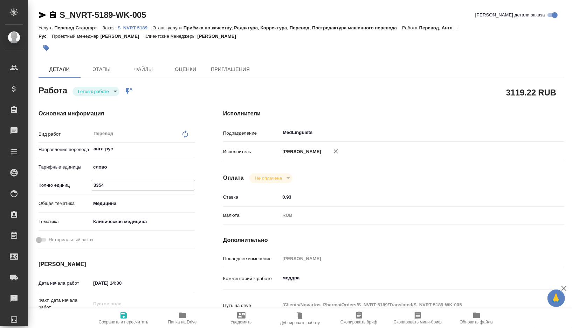
type textarea "x"
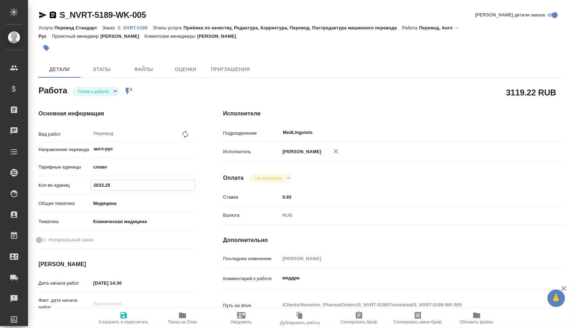
type textarea "x"
type input "2033.25"
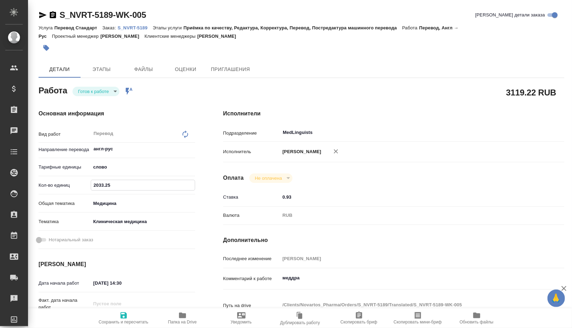
click at [123, 315] on icon "button" at bounding box center [123, 315] width 8 height 8
type textarea "x"
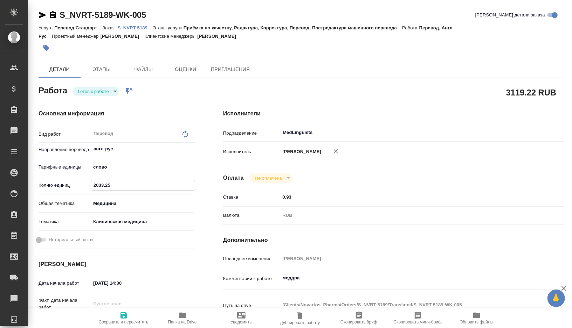
type textarea "x"
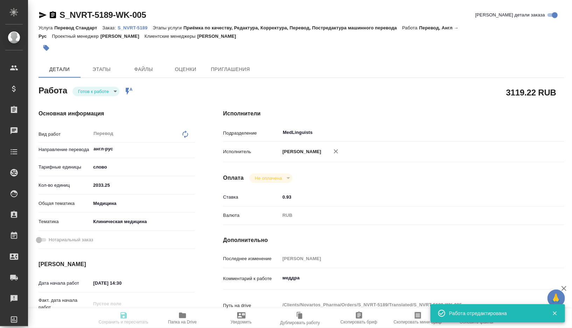
type textarea "x"
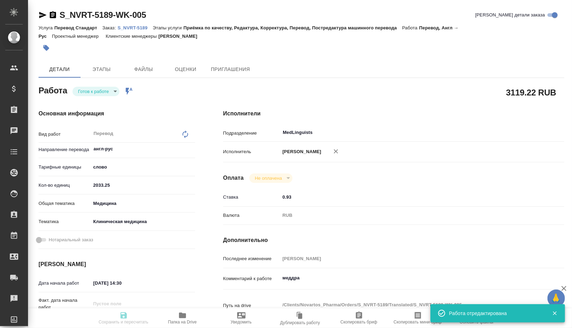
type input "readyForWork"
type textarea "Перевод"
type textarea "x"
type input "англ-рус"
type input "5a8b1489cc6b4906c91bfd90"
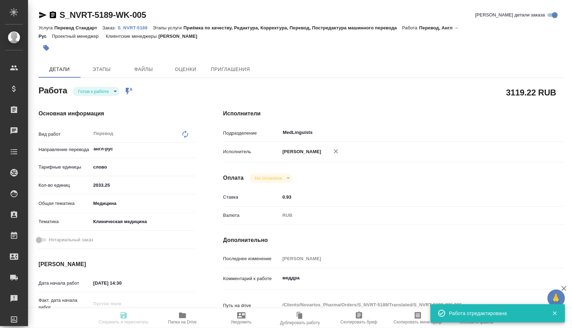
type input "2033.25"
type input "med"
type input "6012b22f65f4b37c408fd6e5"
type input "[DATE] 14:30"
type input "[DATE] 11:30"
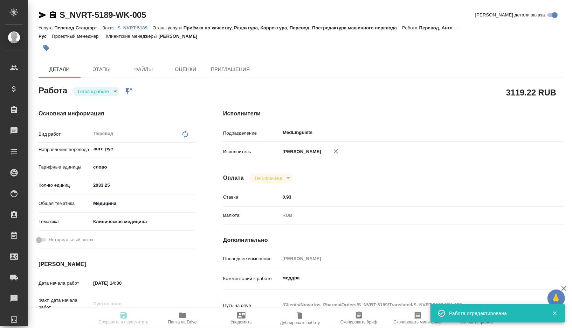
type input "[DATE] 13:00"
type input "MedLinguists"
type input "notPayed"
type input "0.93"
type input "RUB"
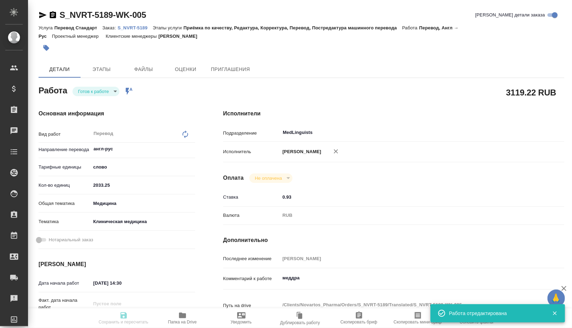
type input "[PERSON_NAME]"
type textarea "меддра"
type textarea "x"
type textarea "/Clients/Novartos_Pharma/Orders/S_NVRT-5189/Translated/S_NVRT-5189-WK-005"
type textarea "x"
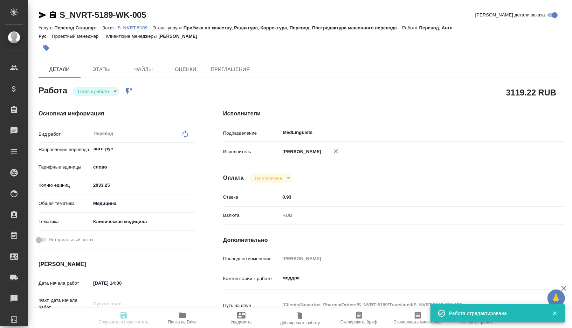
type input "S_NVRT-5189"
type input "Перевод Стандарт"
type input "Приёмка по качеству, Редактура, Корректура, Перевод, Постредактура машинного пе…"
type input "[PERSON_NAME]"
type input "/Clients/Novartos_Pharma/Orders/S_NVRT-5189"
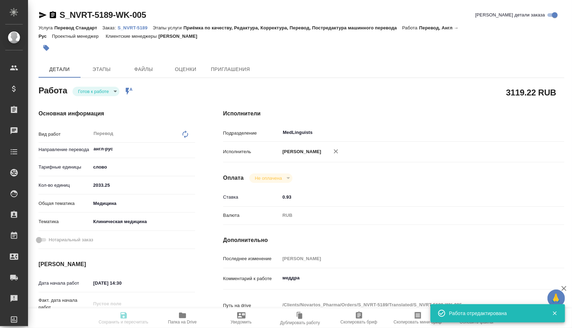
type textarea "x"
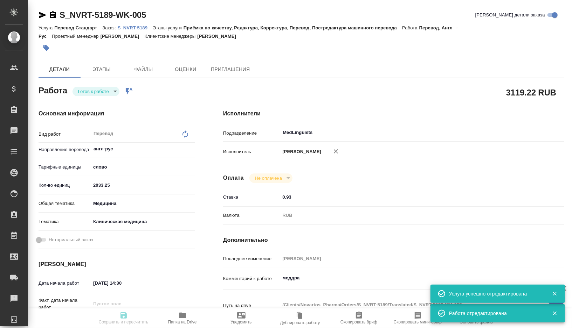
type textarea "x"
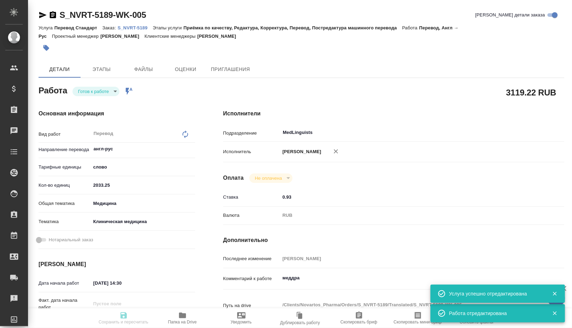
type textarea "x"
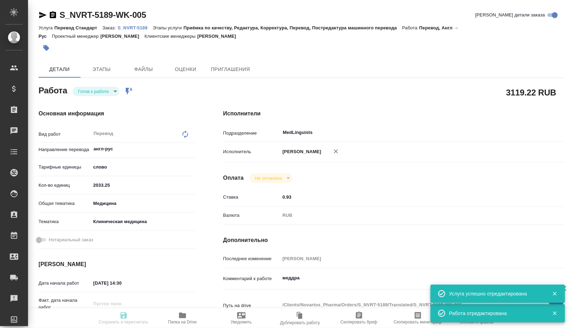
type textarea "x"
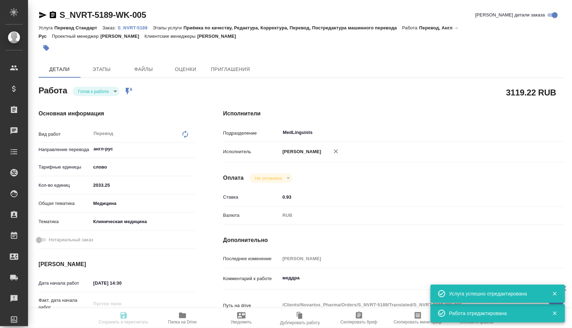
type textarea "x"
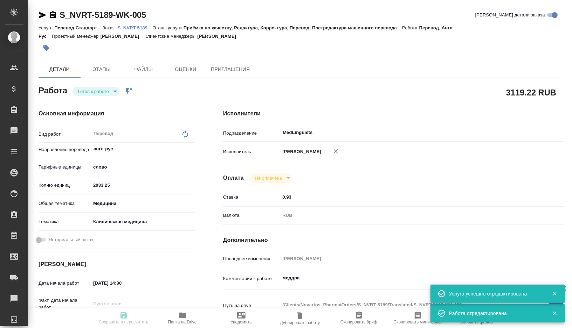
type textarea "x"
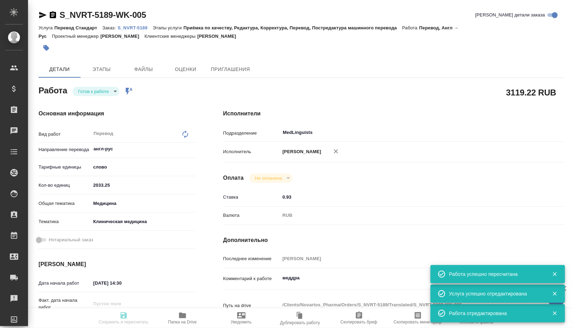
type input "readyForWork"
type textarea "Перевод"
type textarea "x"
type input "англ-рус"
type input "5a8b1489cc6b4906c91bfd90"
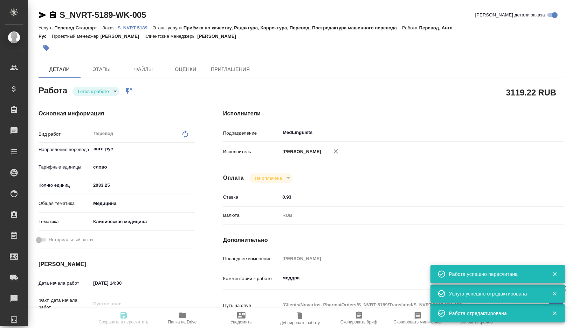
type input "2033.25"
type input "med"
type input "6012b22f65f4b37c408fd6e5"
type input "[DATE] 14:30"
type input "[DATE] 11:30"
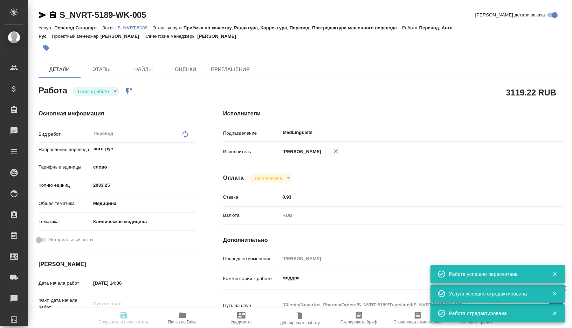
type input "[DATE] 13:00"
type input "MedLinguists"
type input "notPayed"
type input "0.93"
type input "RUB"
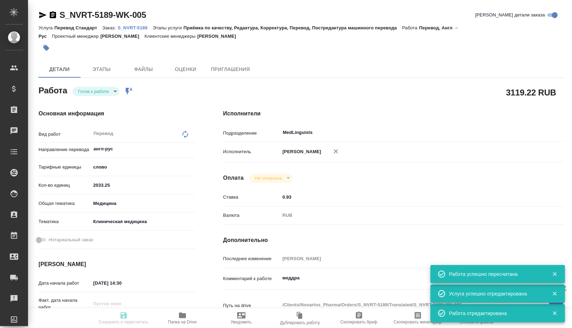
type input "[PERSON_NAME]"
type textarea "меддра"
type textarea "x"
type textarea "/Clients/Novartos_Pharma/Orders/S_NVRT-5189/Translated/S_NVRT-5189-WK-005"
type textarea "x"
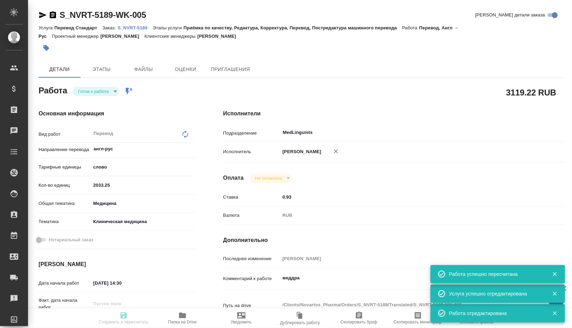
type input "S_NVRT-5189"
type input "Перевод Стандарт"
type input "Приёмка по качеству, Редактура, Корректура, Перевод, Постредактура машинного пе…"
type input "[PERSON_NAME]"
type input "/Clients/Novartos_Pharma/Orders/S_NVRT-5189"
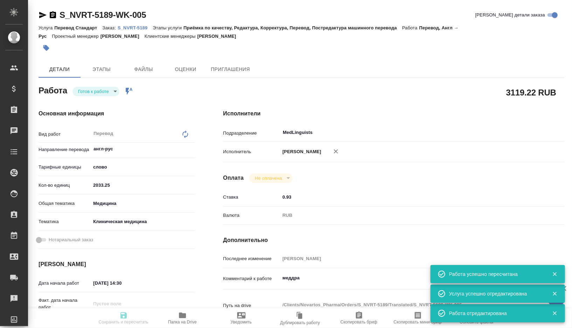
type textarea "x"
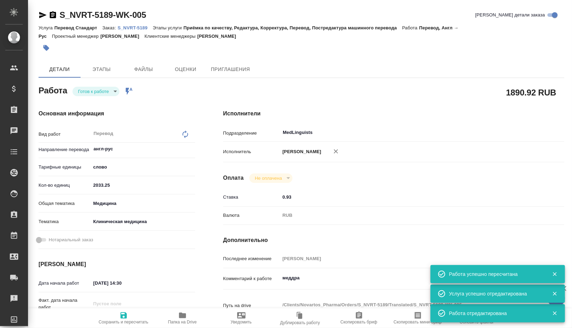
type textarea "x"
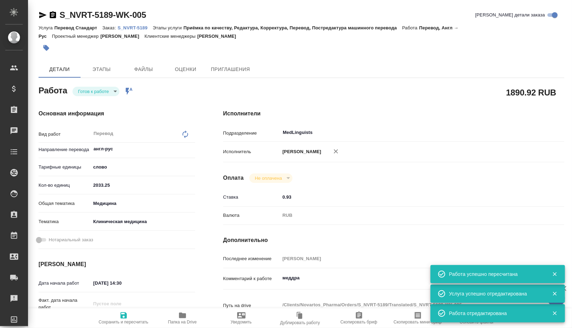
type textarea "x"
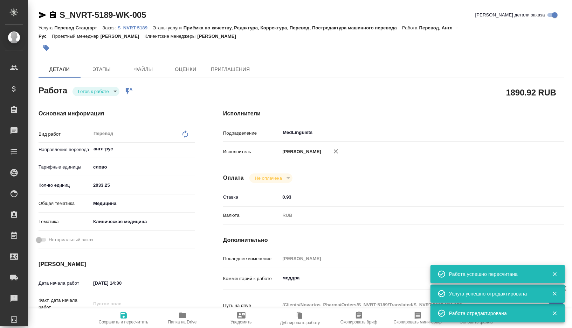
type textarea "x"
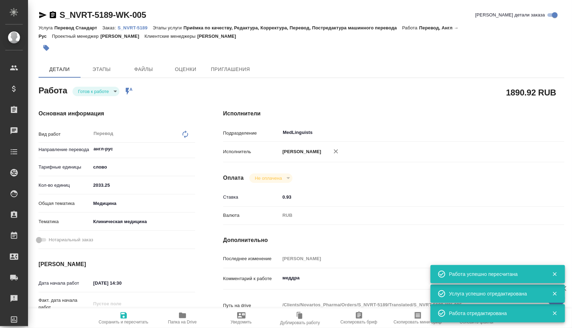
type textarea "x"
click at [112, 91] on body "🙏 .cls-1 fill:#fff; AWATERA [PERSON_NAME] Спецификации Заказы 0 Чаты Todo Проек…" at bounding box center [286, 164] width 572 height 328
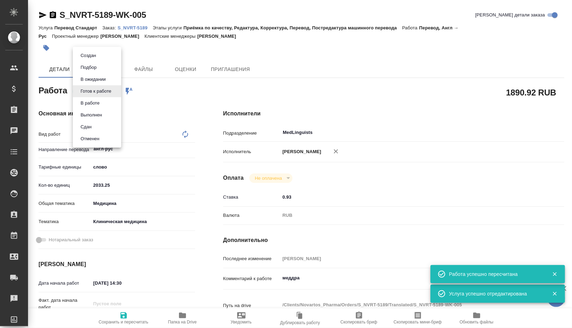
click at [93, 126] on button "Сдан" at bounding box center [85, 127] width 15 height 8
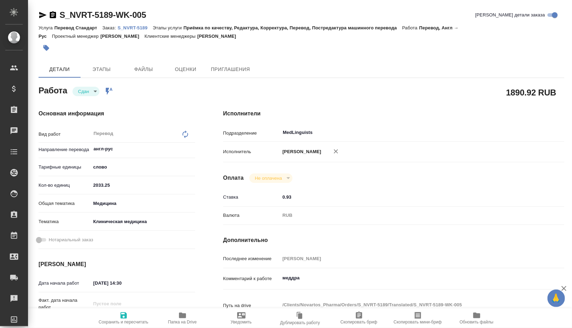
type textarea "x"
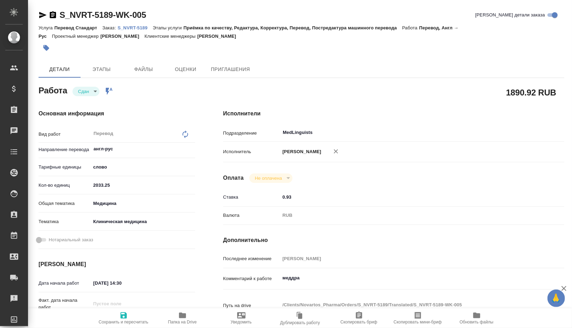
type textarea "x"
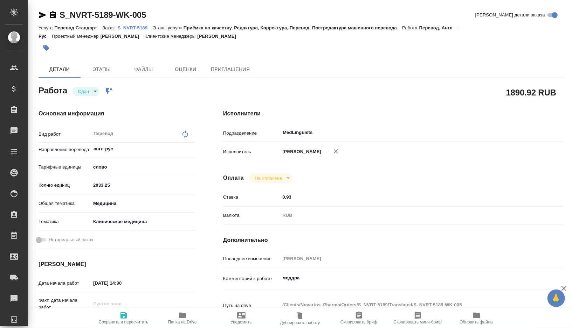
type textarea "x"
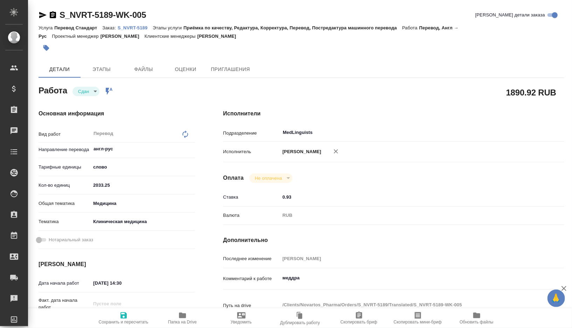
type textarea "x"
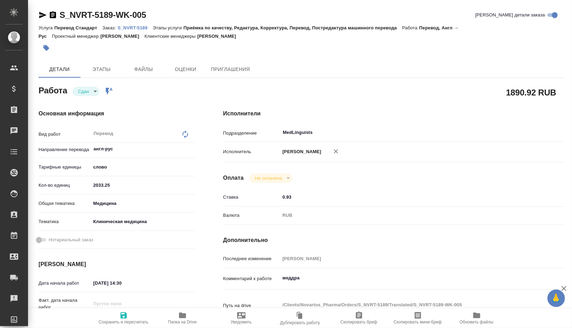
click at [180, 319] on icon "button" at bounding box center [182, 315] width 8 height 8
